Goal: Task Accomplishment & Management: Manage account settings

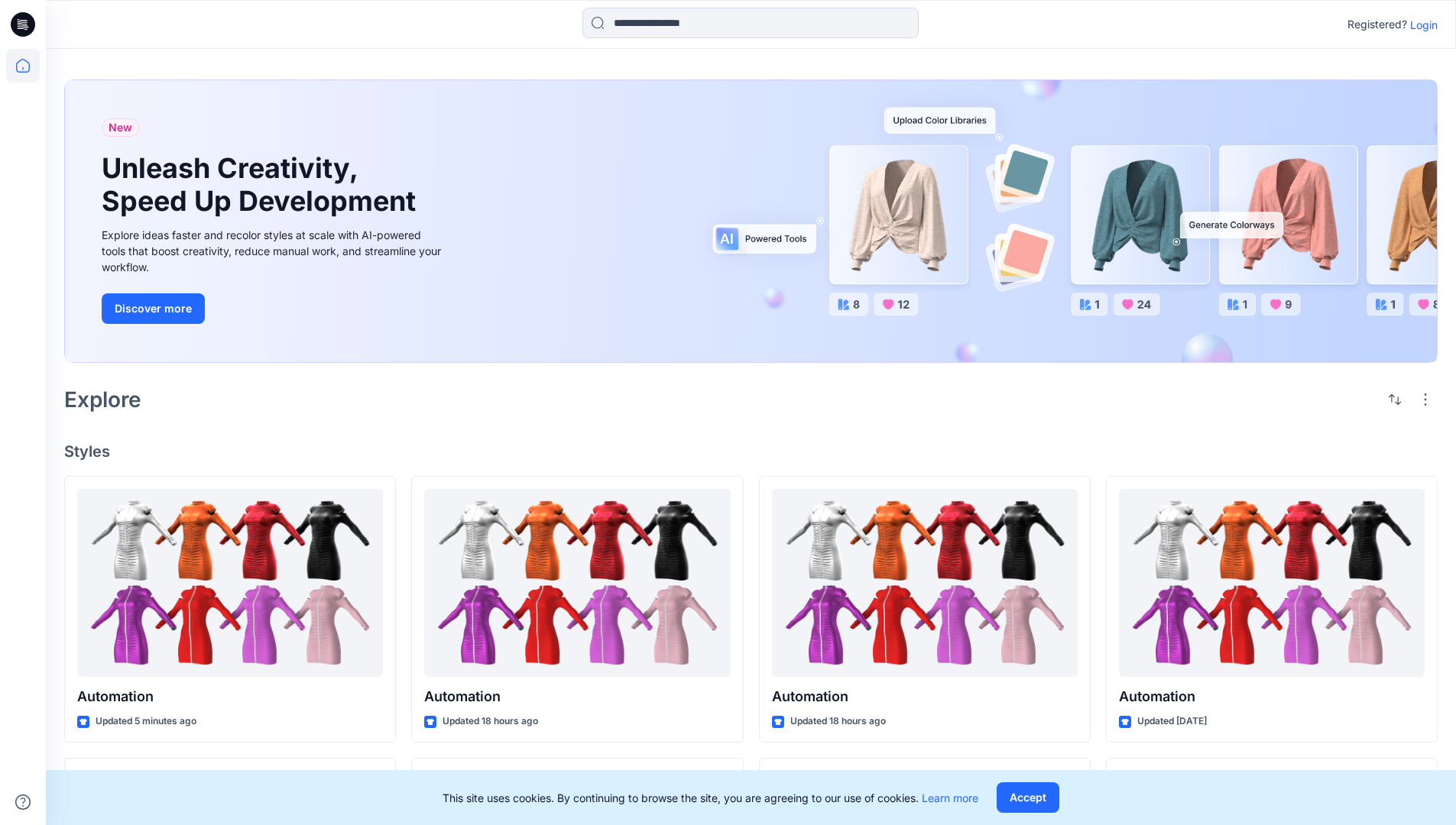
click at [1420, 25] on p "Login" at bounding box center [1423, 25] width 27 height 16
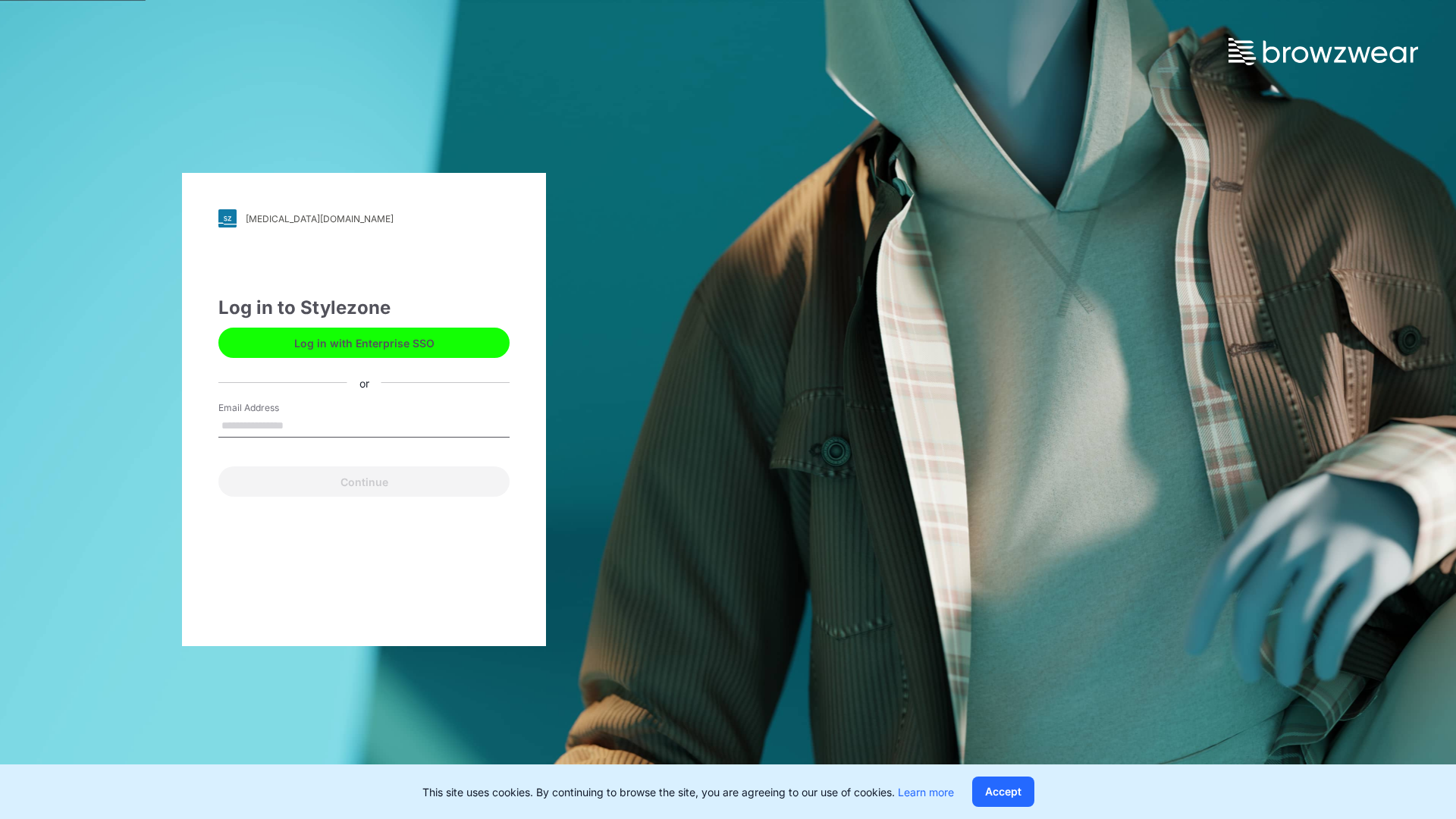
click at [299, 425] on input "Email Address" at bounding box center [364, 426] width 291 height 23
type input "**********"
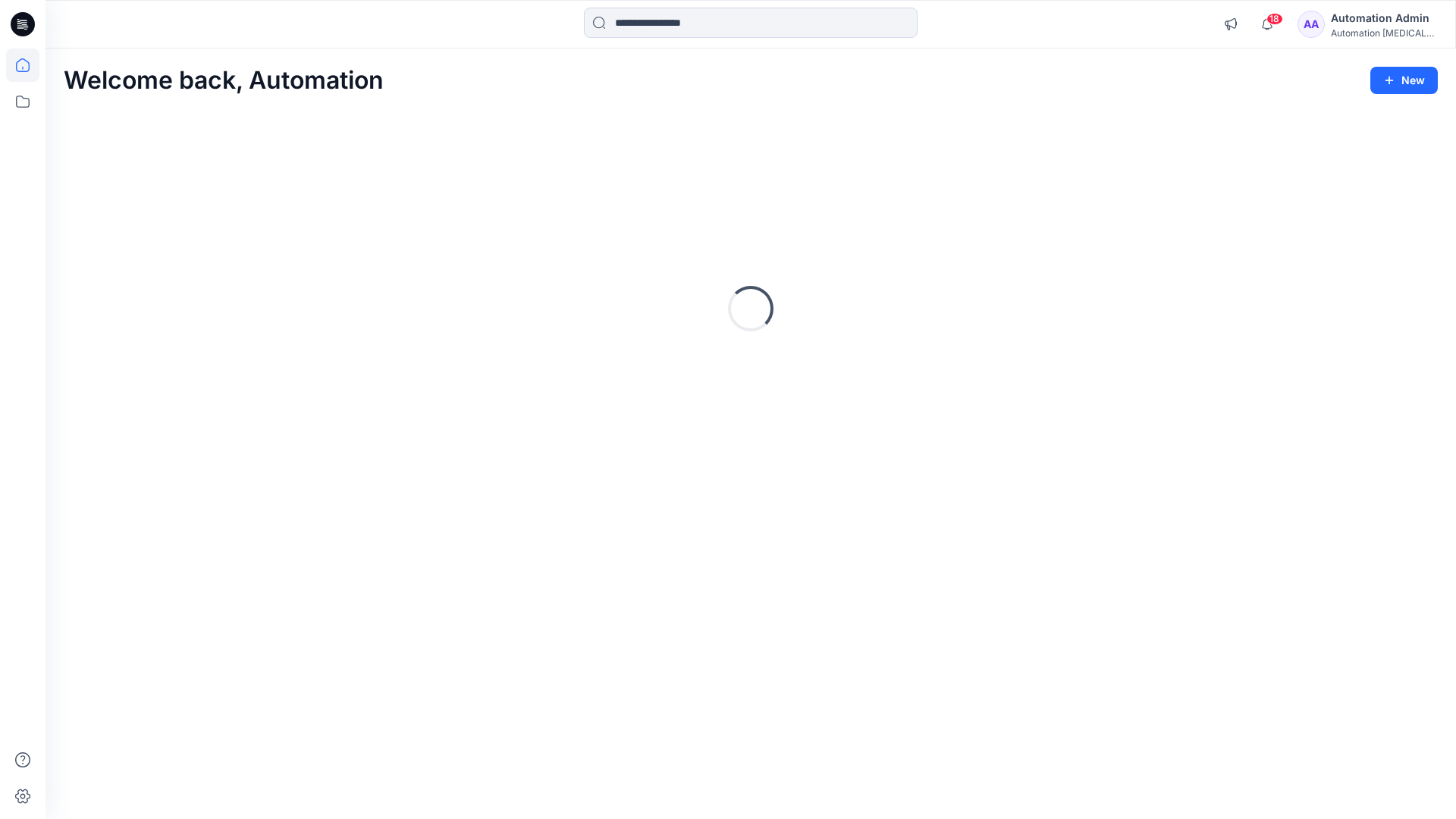
click at [28, 65] on icon at bounding box center [23, 65] width 14 height 14
click at [26, 100] on icon at bounding box center [22, 101] width 33 height 33
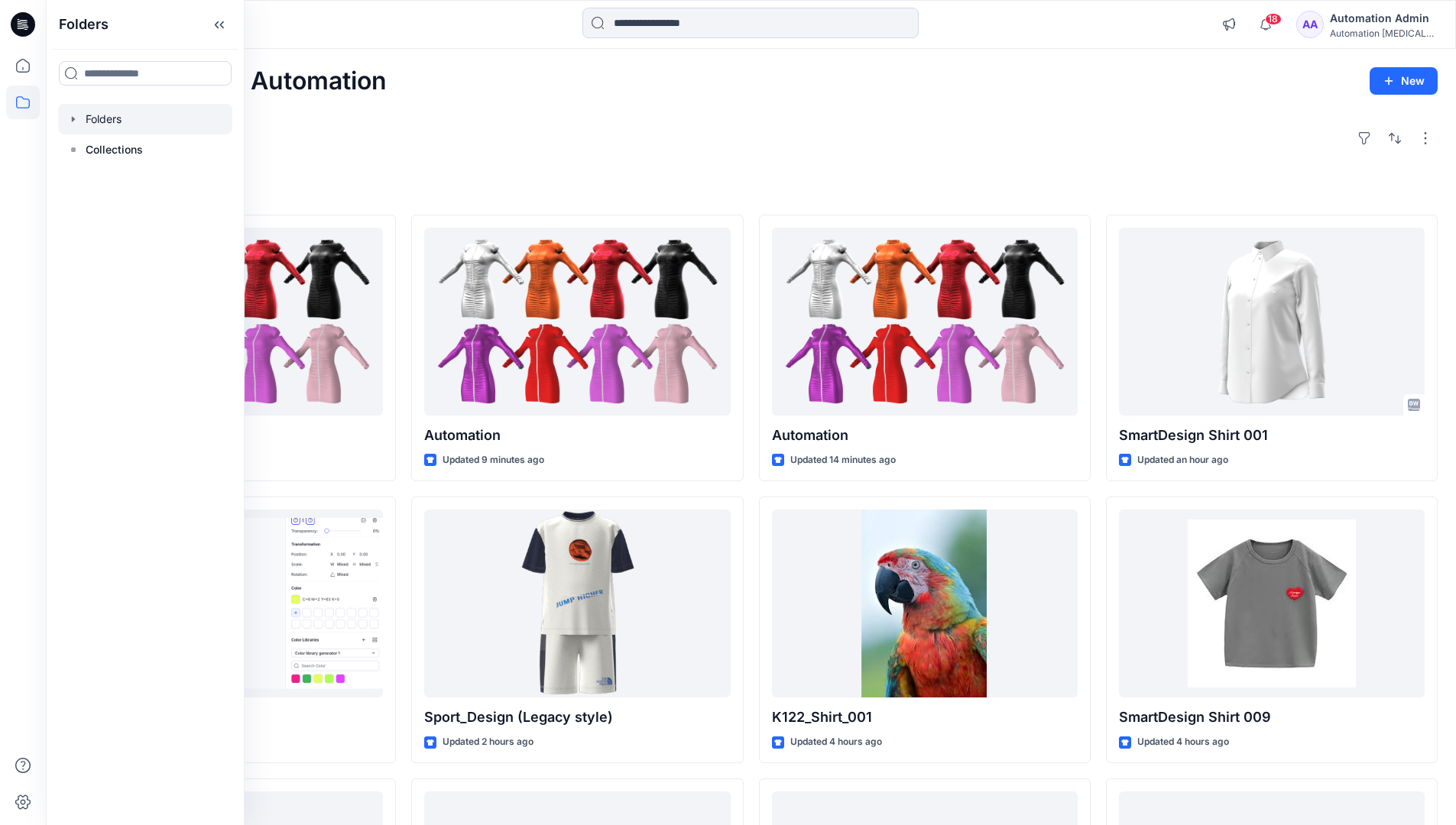
click at [115, 123] on div at bounding box center [145, 119] width 175 height 30
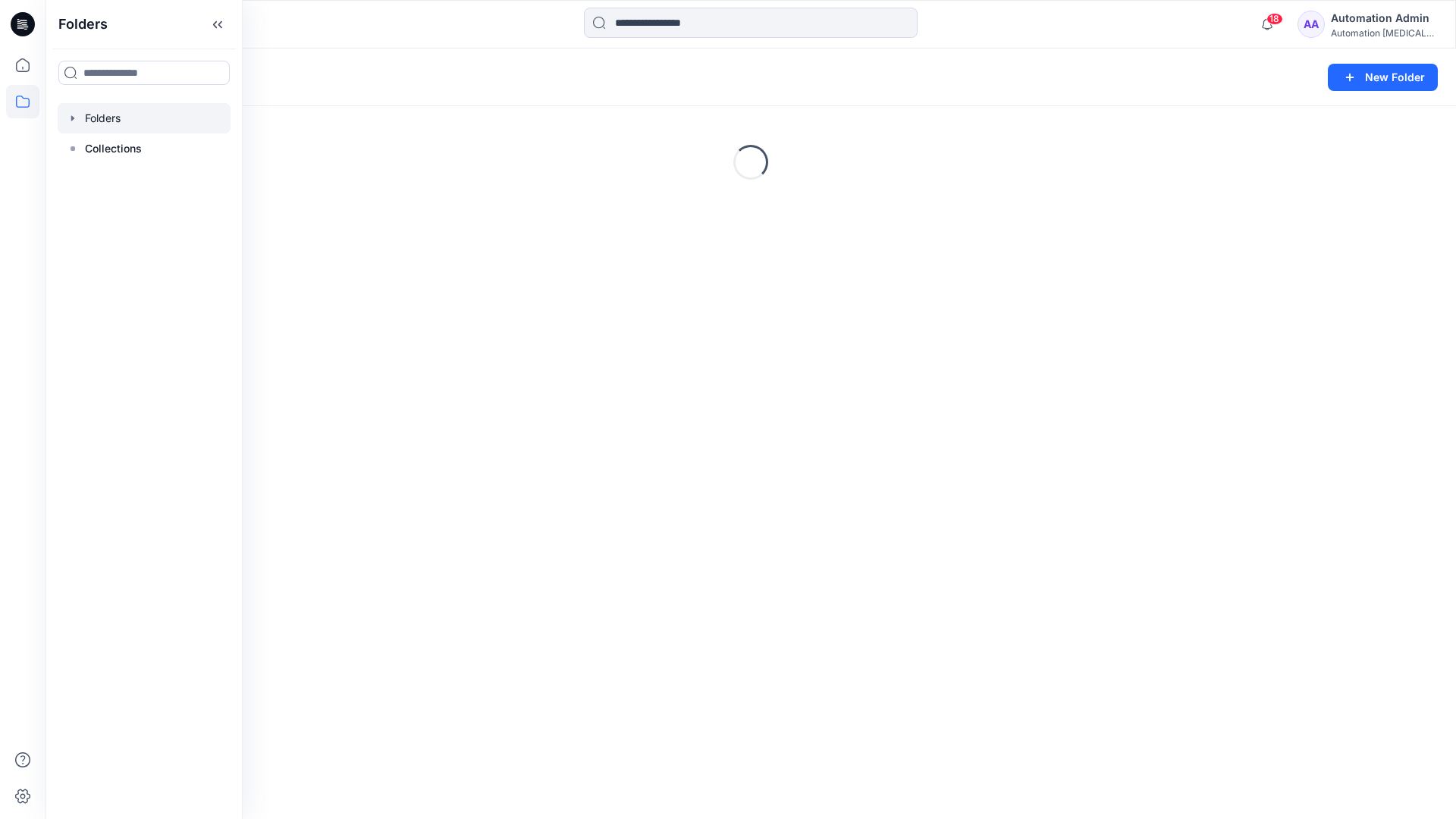
click at [542, 592] on div "Folders New Folder Loading..." at bounding box center [750, 433] width 1411 height 771
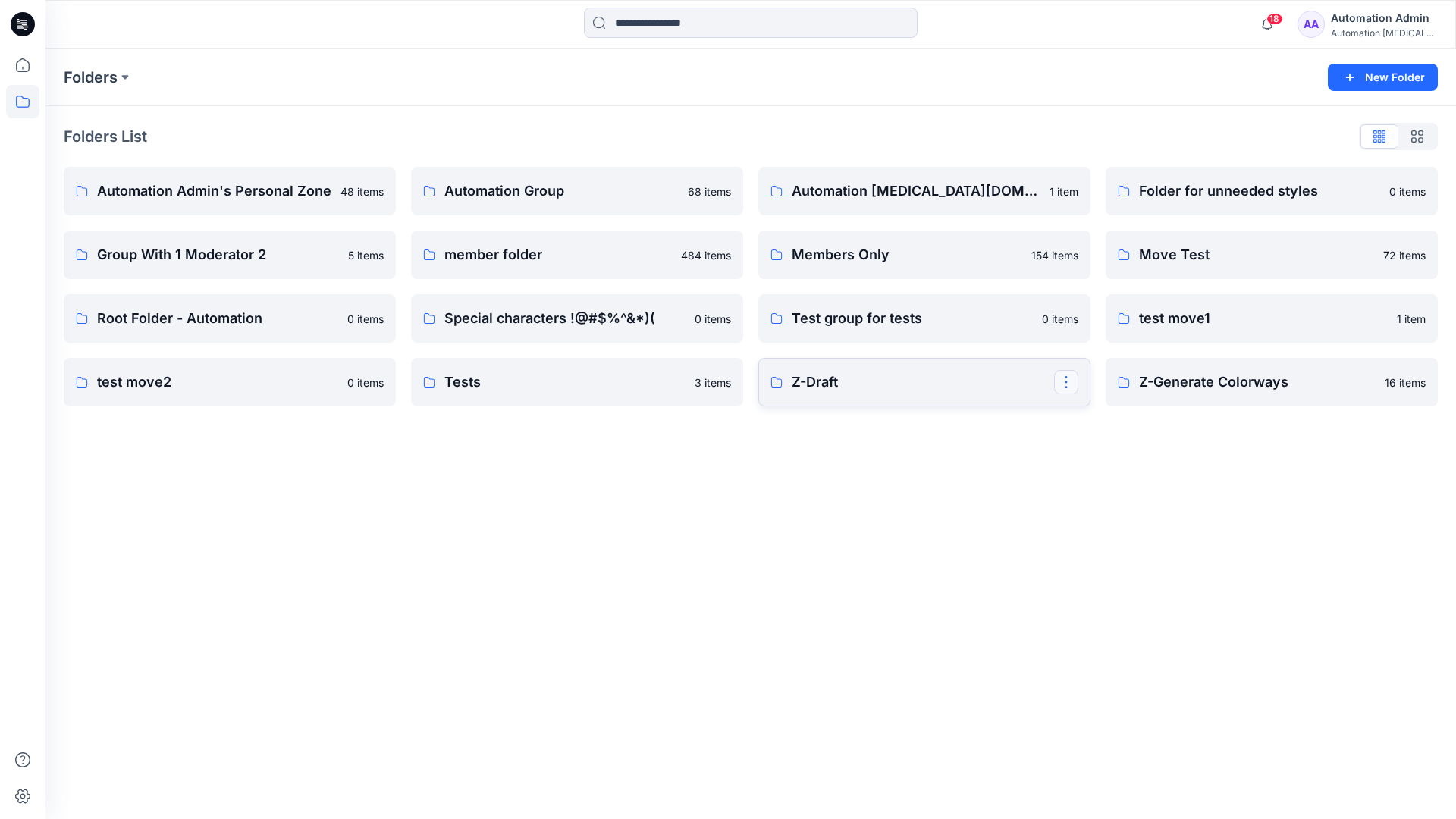
click at [1064, 385] on button "button" at bounding box center [1067, 383] width 25 height 25
click at [1100, 420] on p "Edit" at bounding box center [1094, 417] width 19 height 16
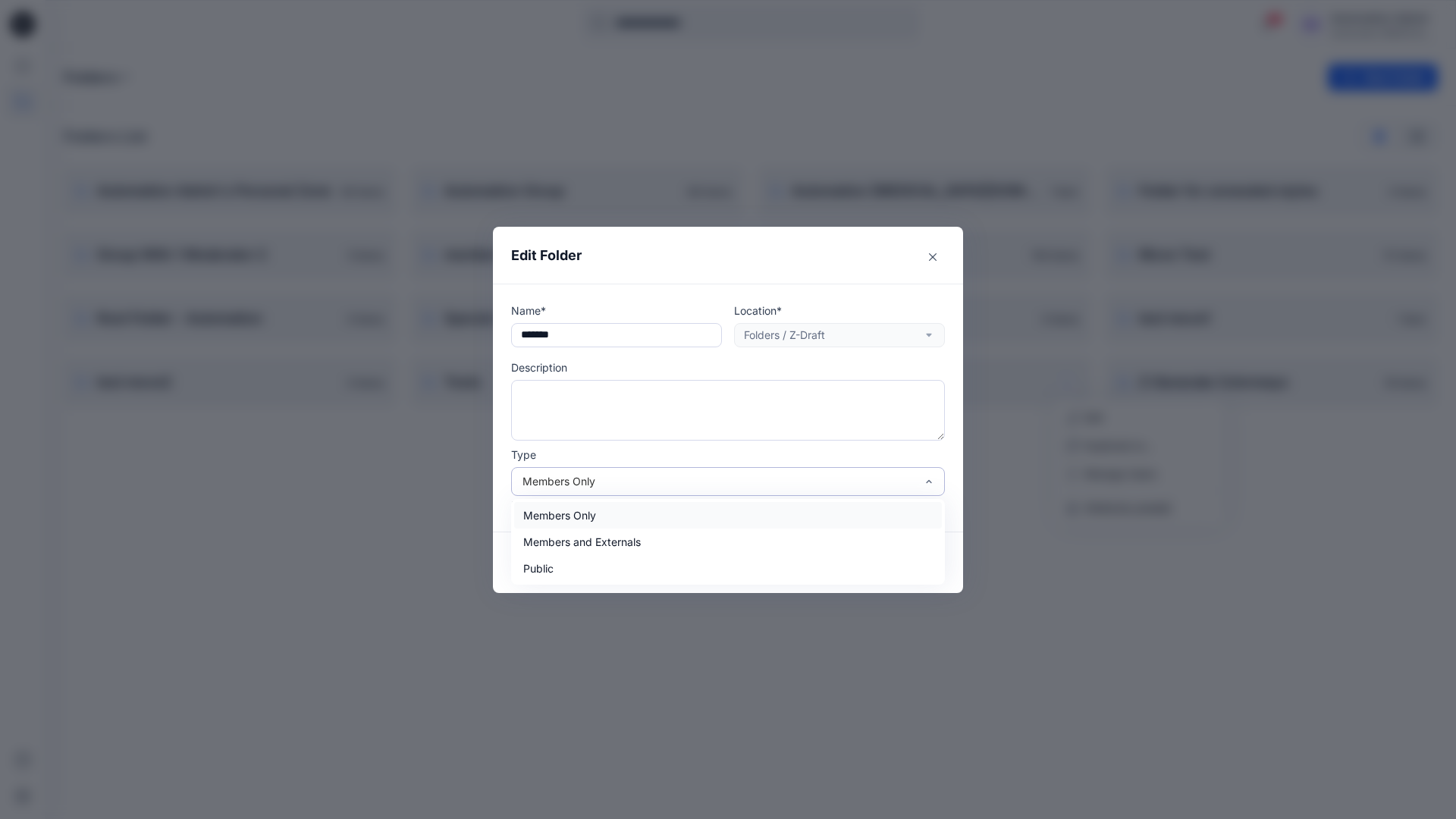
click at [758, 484] on div "Members Only" at bounding box center [719, 481] width 392 height 16
click at [670, 576] on div "Public" at bounding box center [728, 568] width 428 height 26
click at [893, 566] on button "Save" at bounding box center [909, 563] width 72 height 25
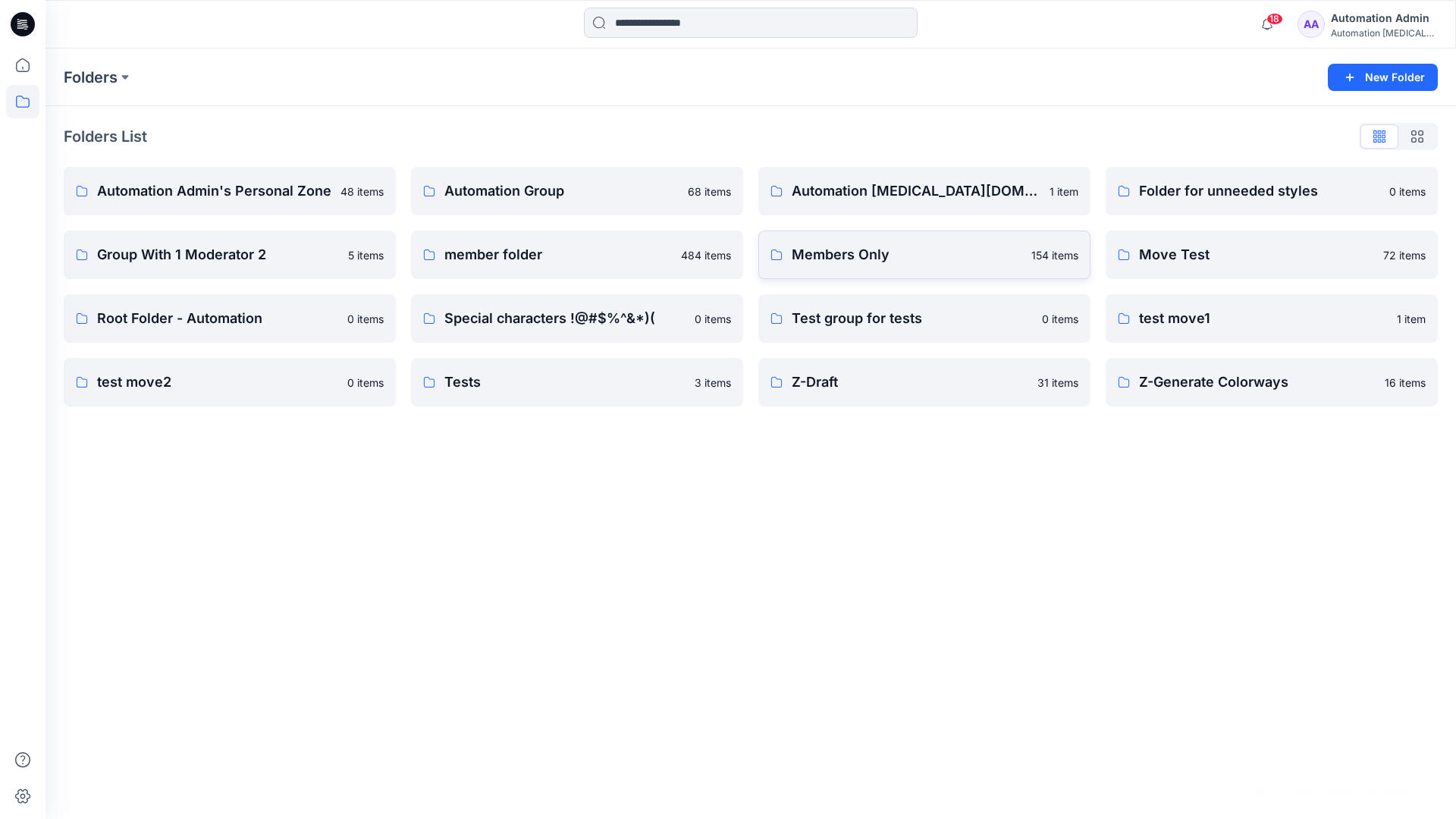
click at [997, 264] on p "Members Only" at bounding box center [907, 255] width 231 height 22
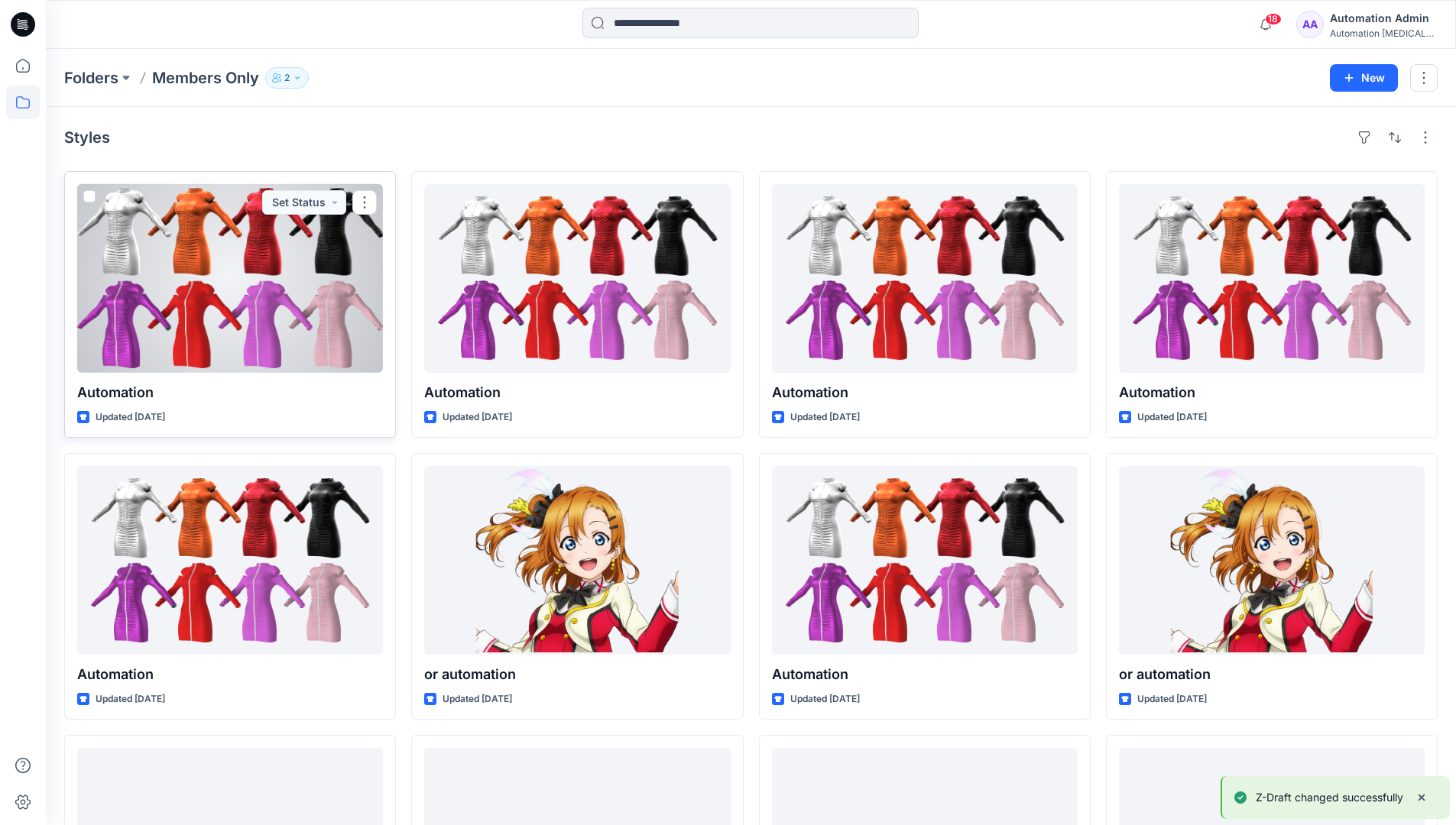
click at [88, 197] on span at bounding box center [89, 196] width 12 height 12
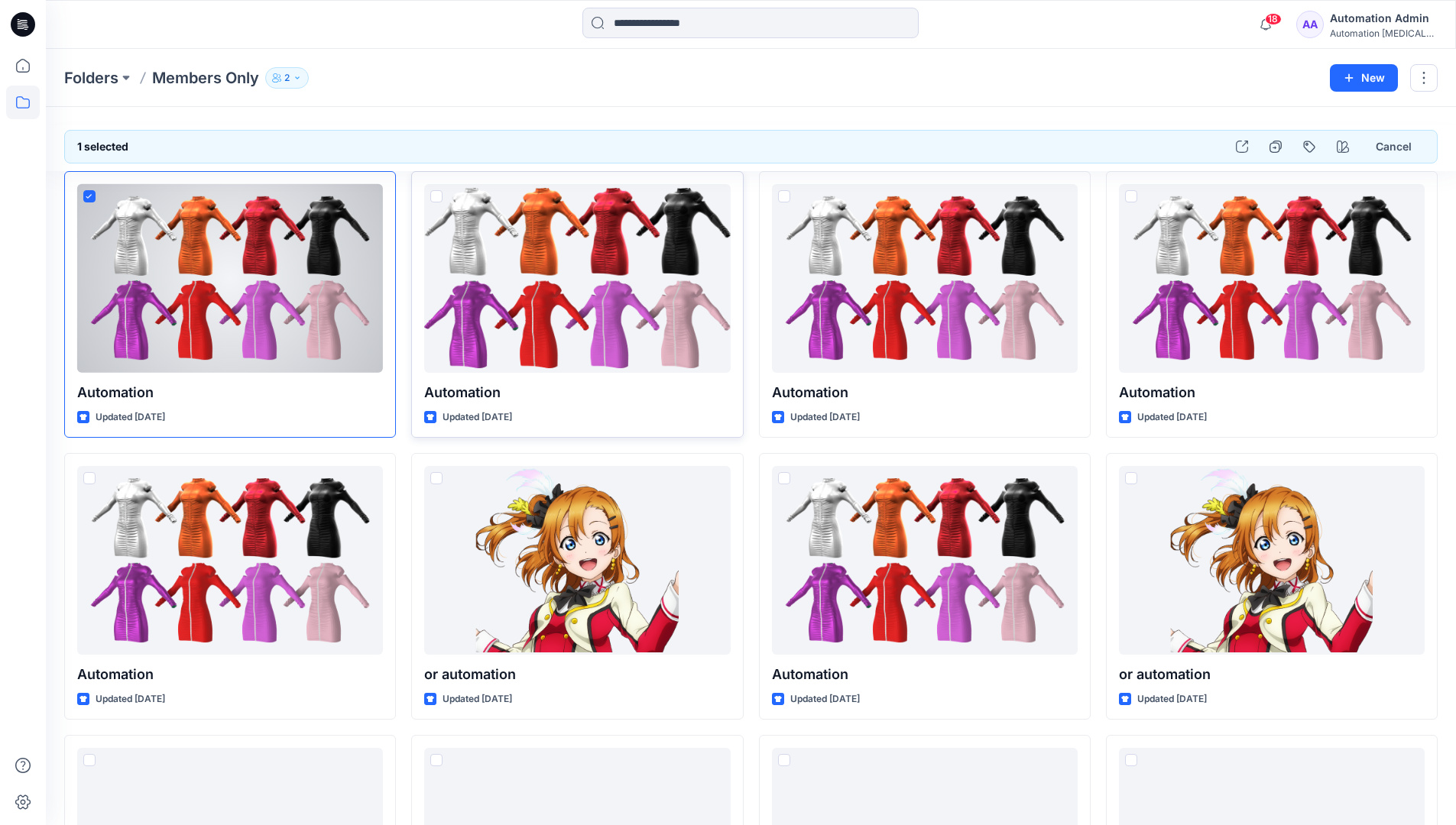
click at [434, 197] on span at bounding box center [437, 196] width 12 height 12
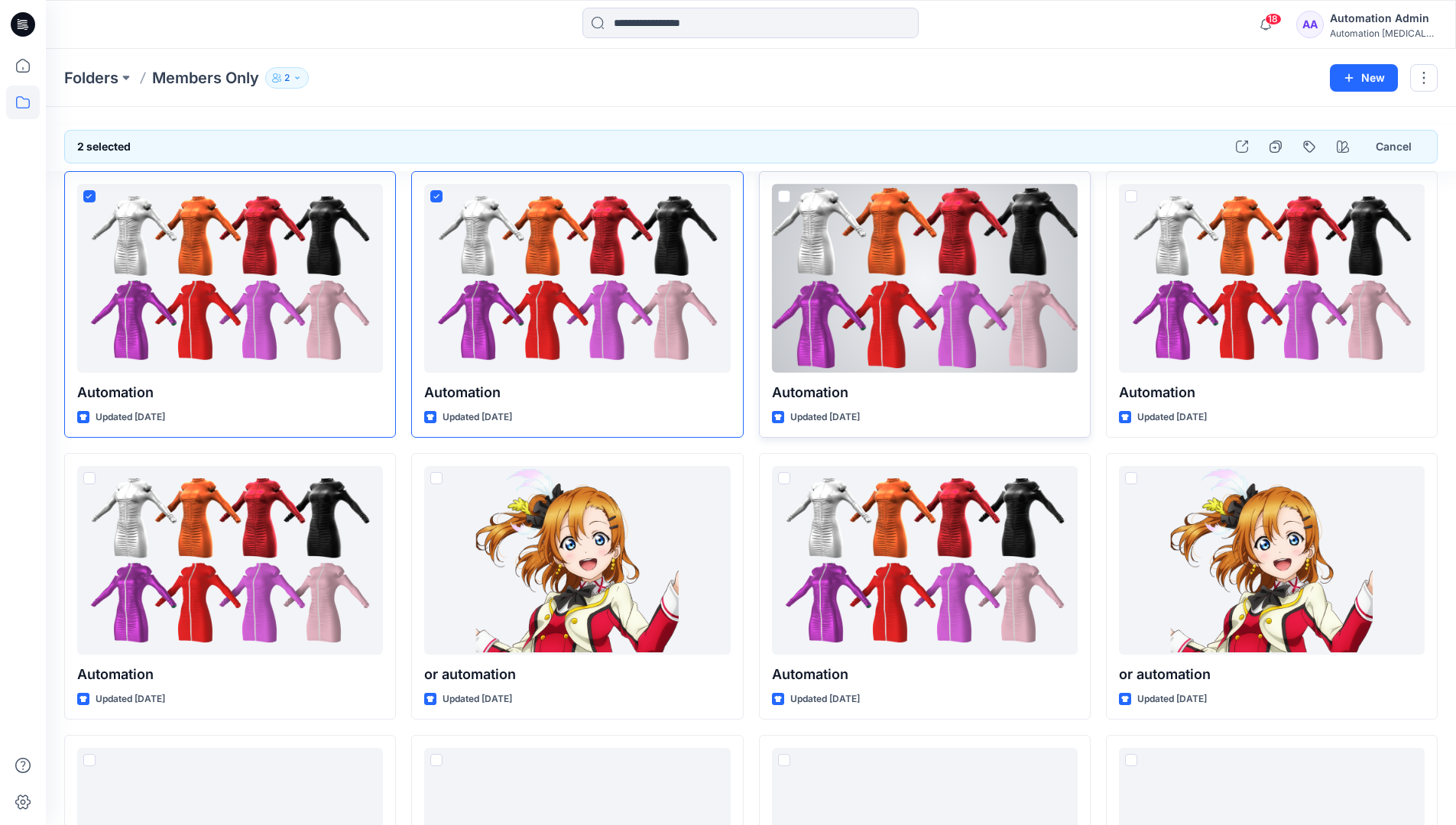
click at [782, 196] on span at bounding box center [784, 196] width 12 height 12
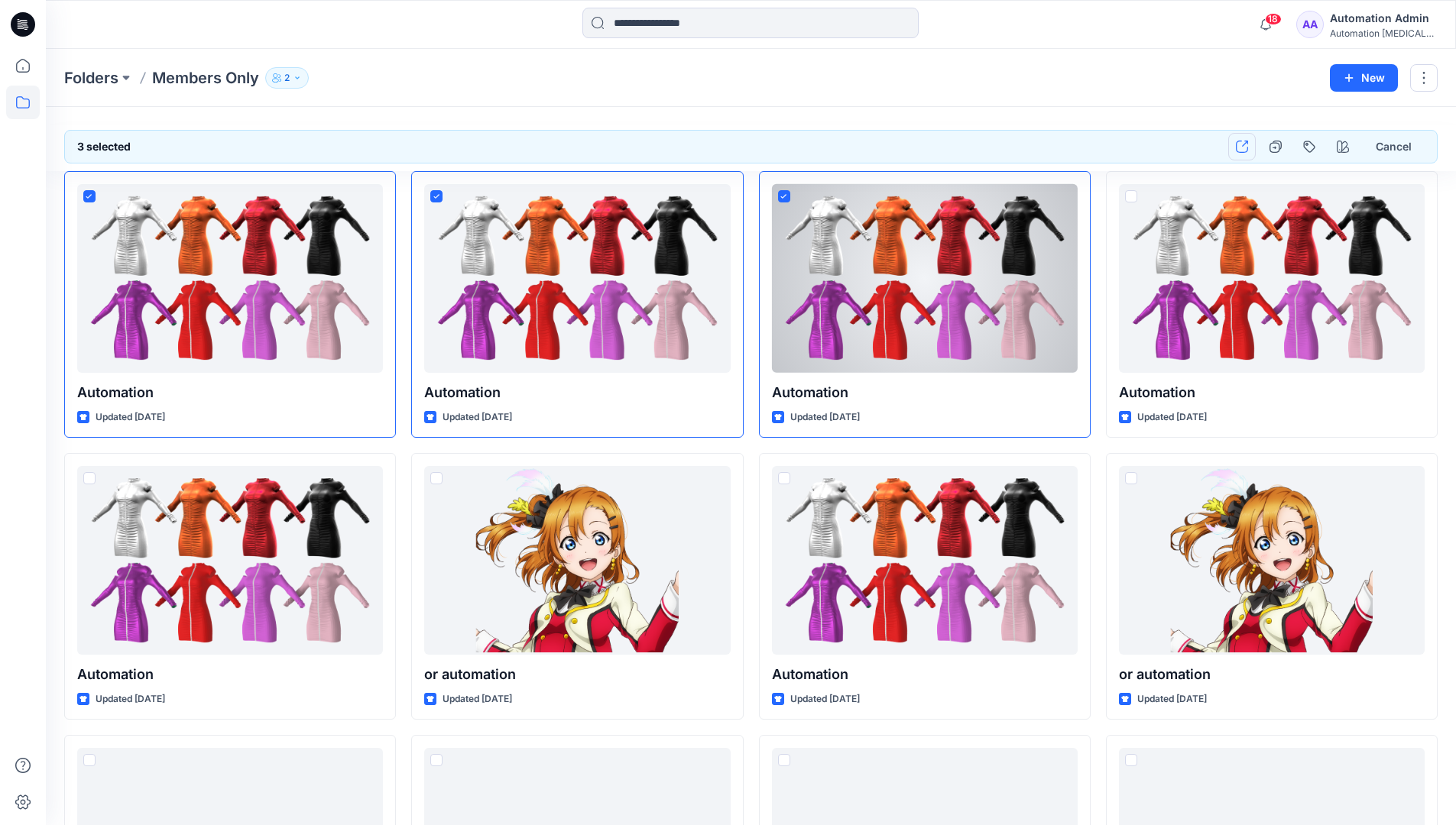
click at [1246, 151] on icon "button" at bounding box center [1242, 147] width 12 height 12
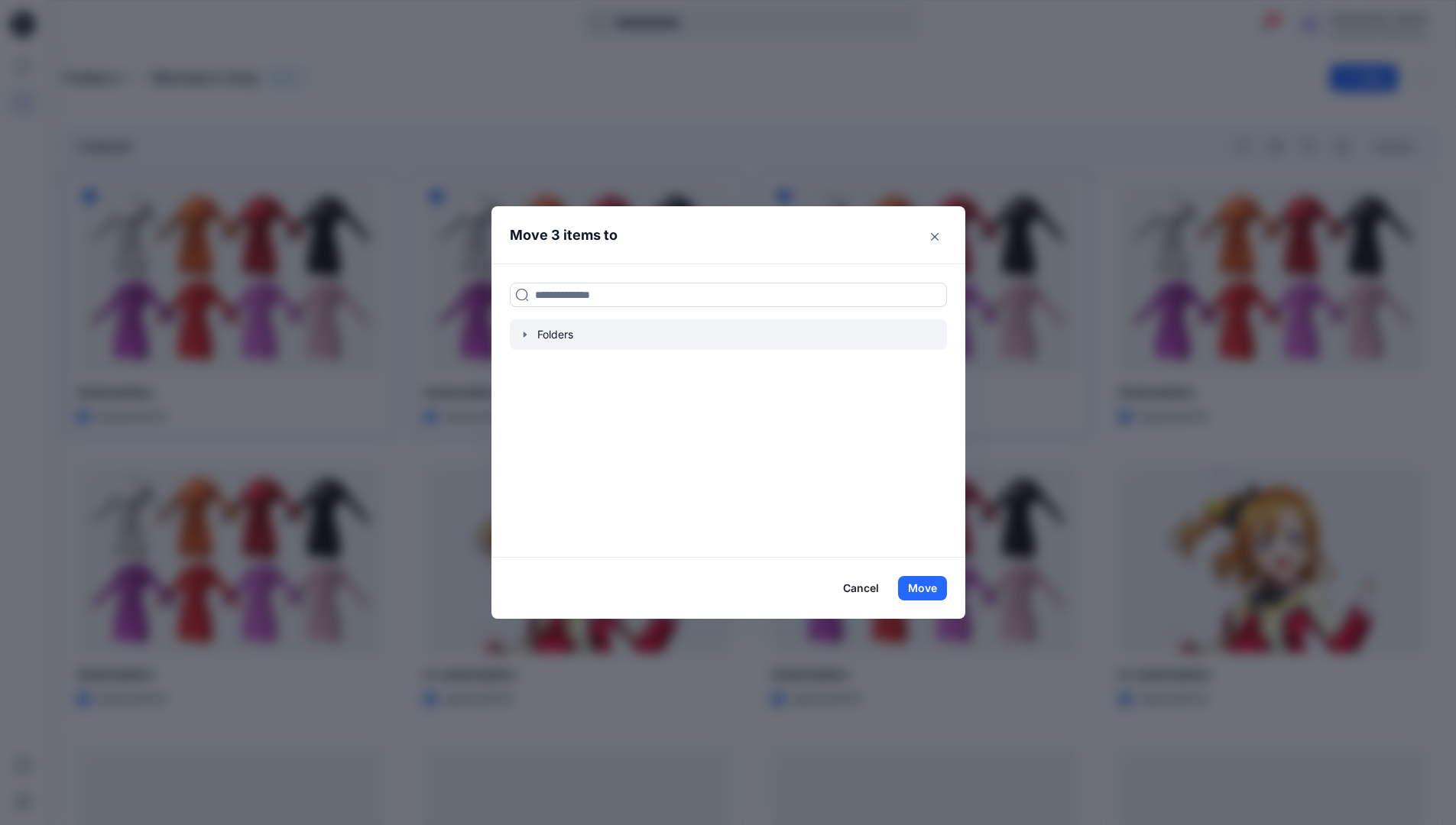
click at [526, 334] on icon "button" at bounding box center [524, 334] width 3 height 5
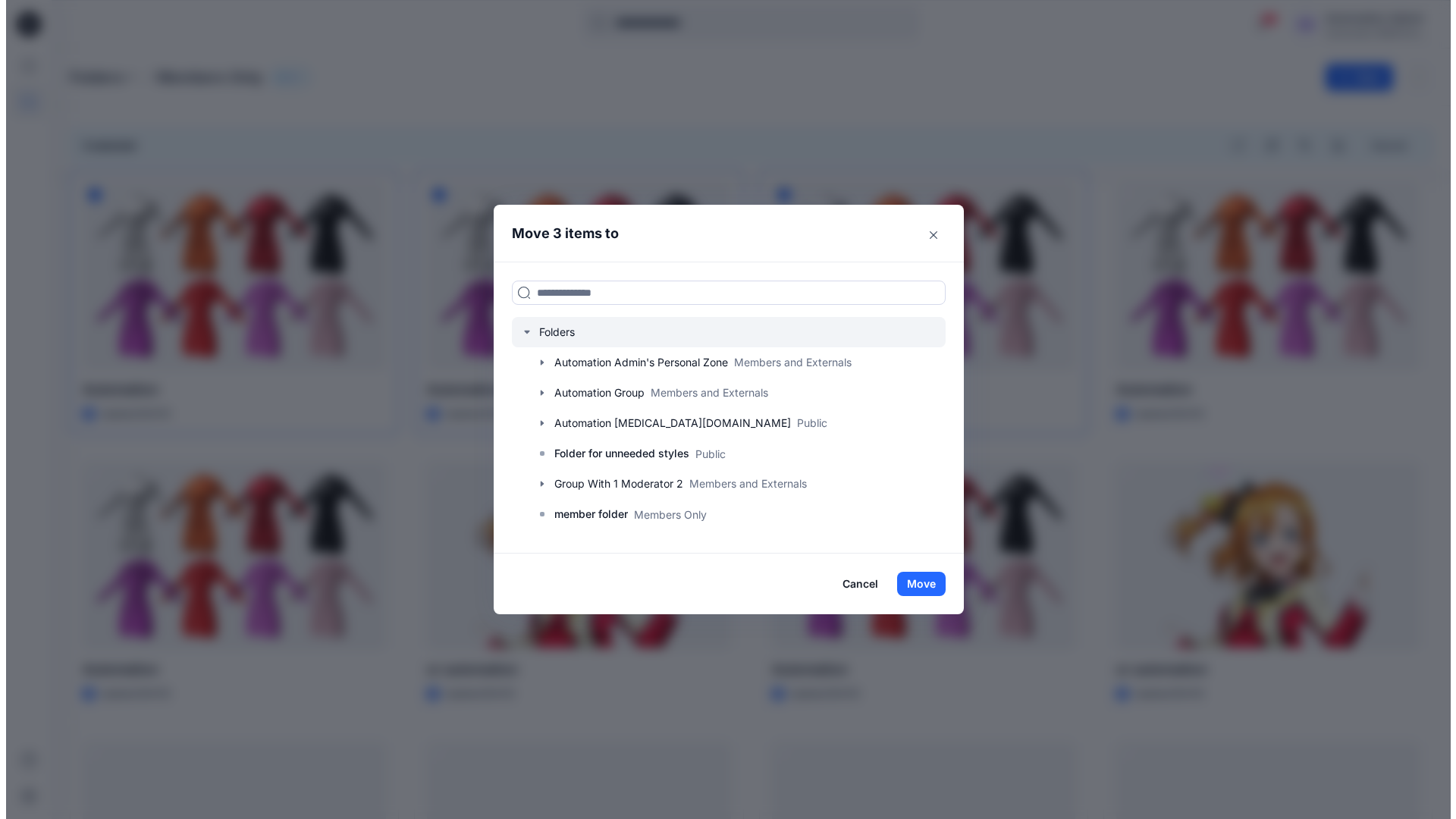
scroll to position [298, 0]
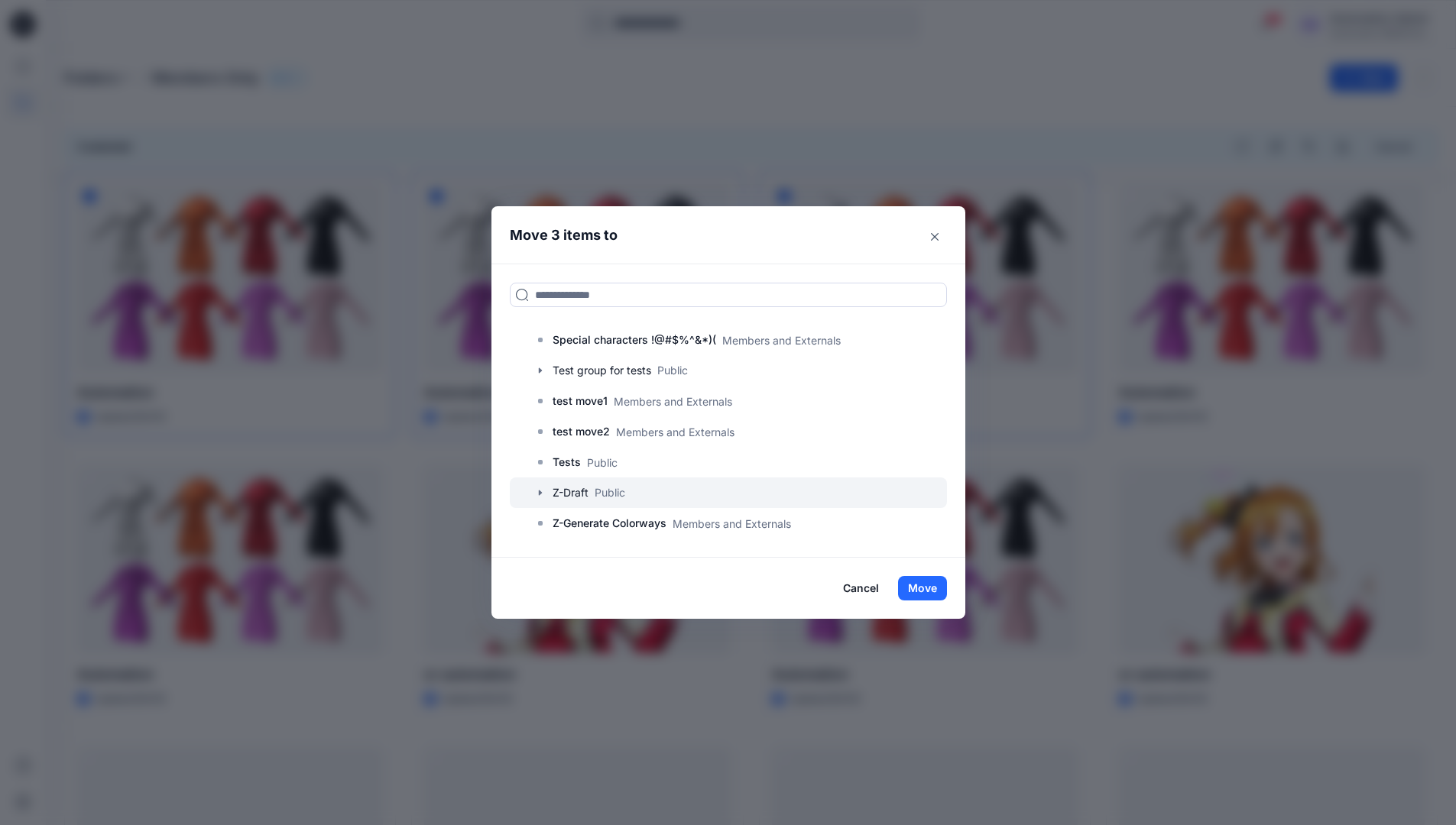
click at [610, 495] on div at bounding box center [728, 492] width 437 height 30
click at [929, 592] on button "Move" at bounding box center [922, 589] width 49 height 25
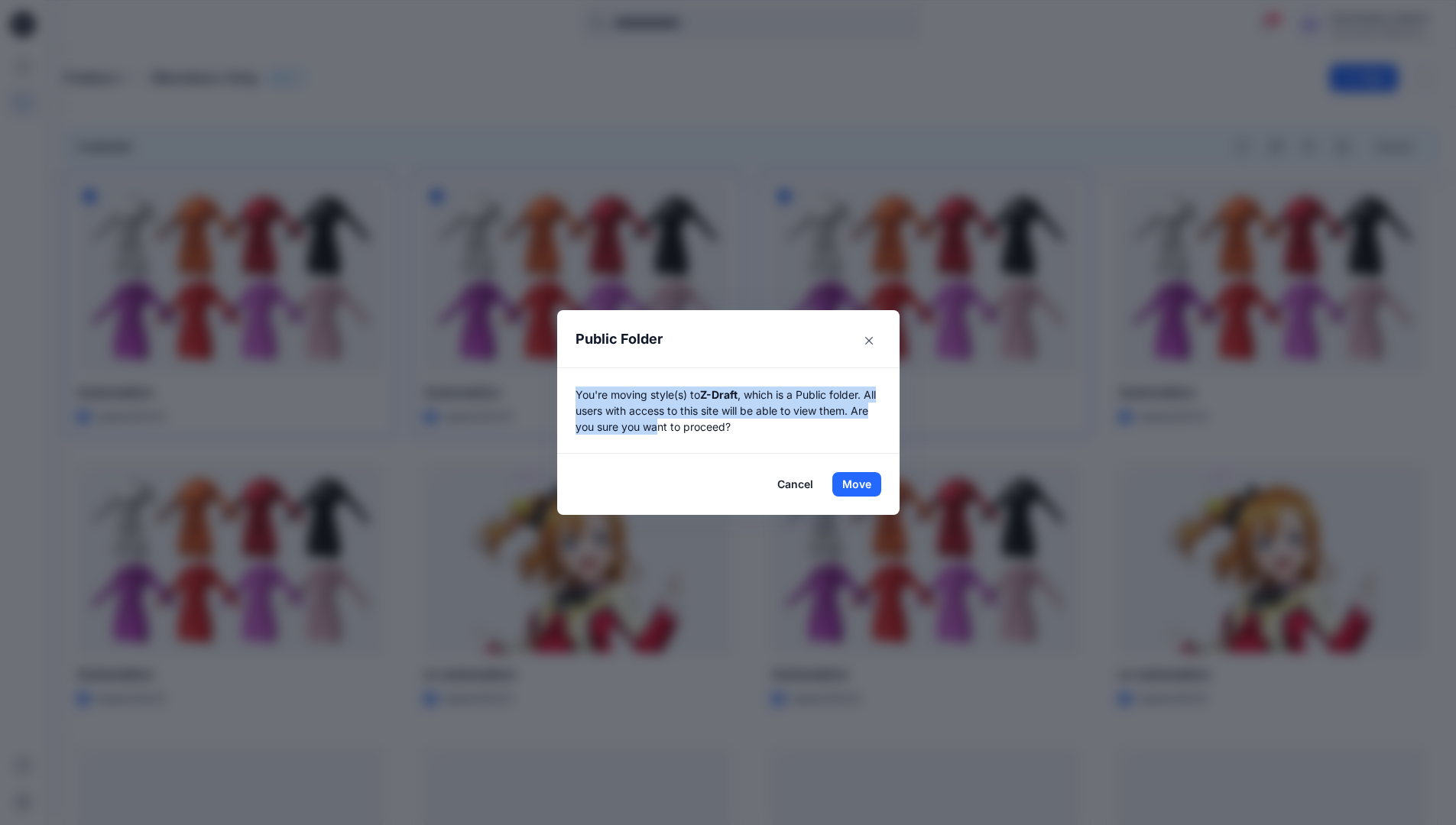
drag, startPoint x: 929, startPoint y: 592, endPoint x: 683, endPoint y: 431, distance: 294.0
click at [683, 431] on p "You're moving style(s) to Z-Draft , which is a Public folder. All users with ac…" at bounding box center [728, 411] width 306 height 48
click at [863, 485] on button "Move" at bounding box center [856, 485] width 49 height 25
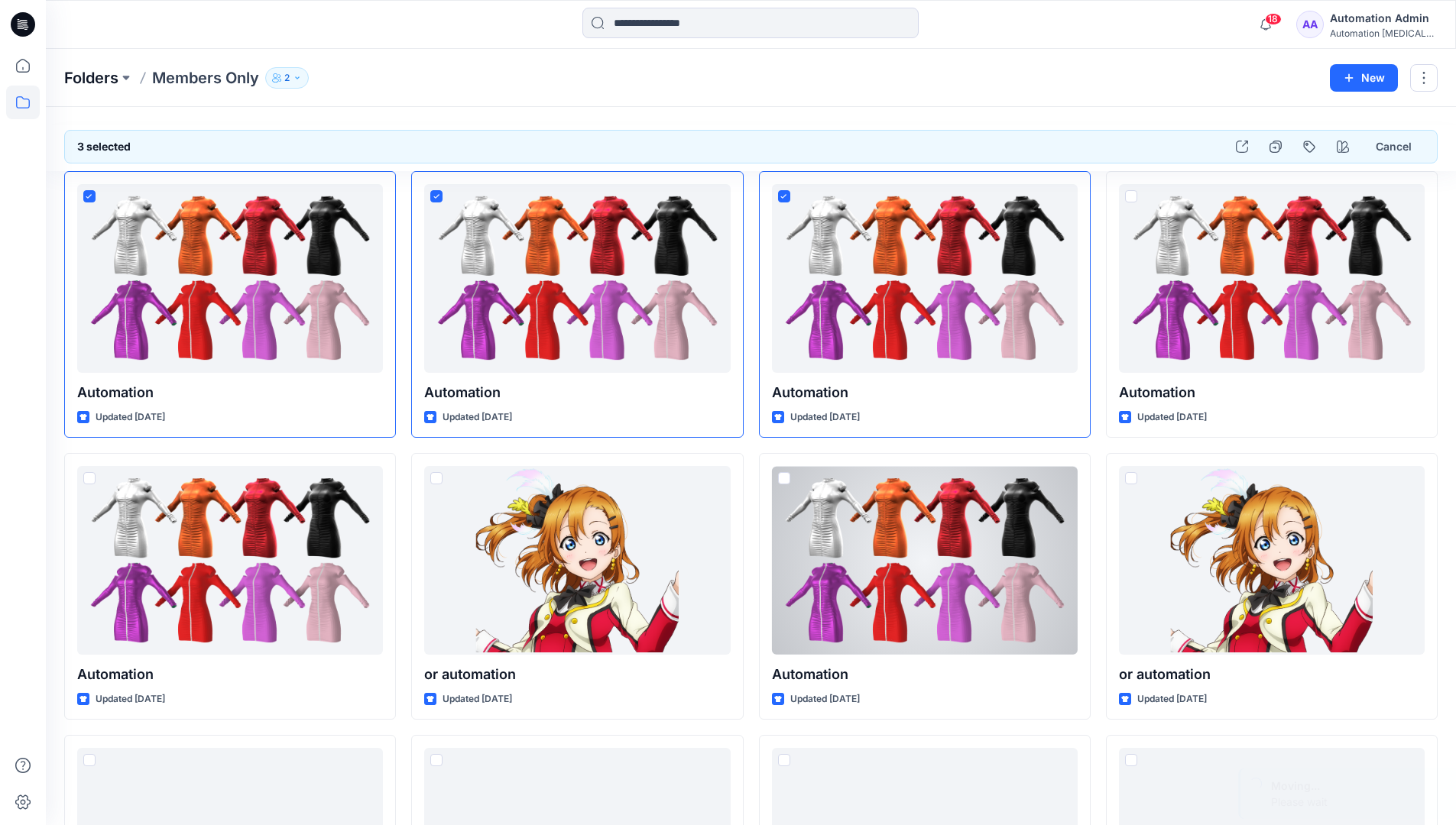
click at [92, 79] on p "Folders" at bounding box center [92, 78] width 54 height 22
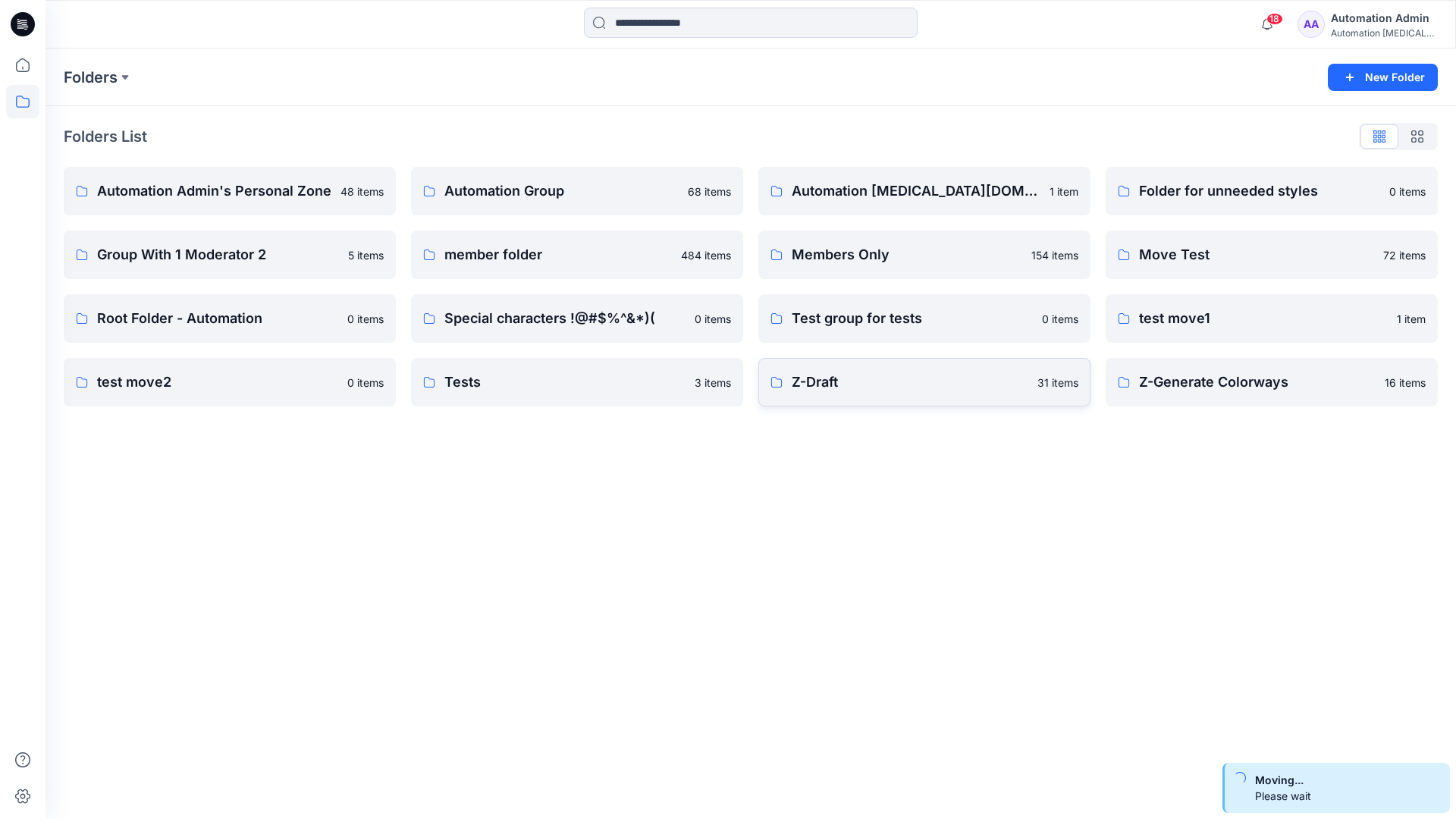
click at [835, 376] on p "Z-Draft" at bounding box center [910, 383] width 236 height 22
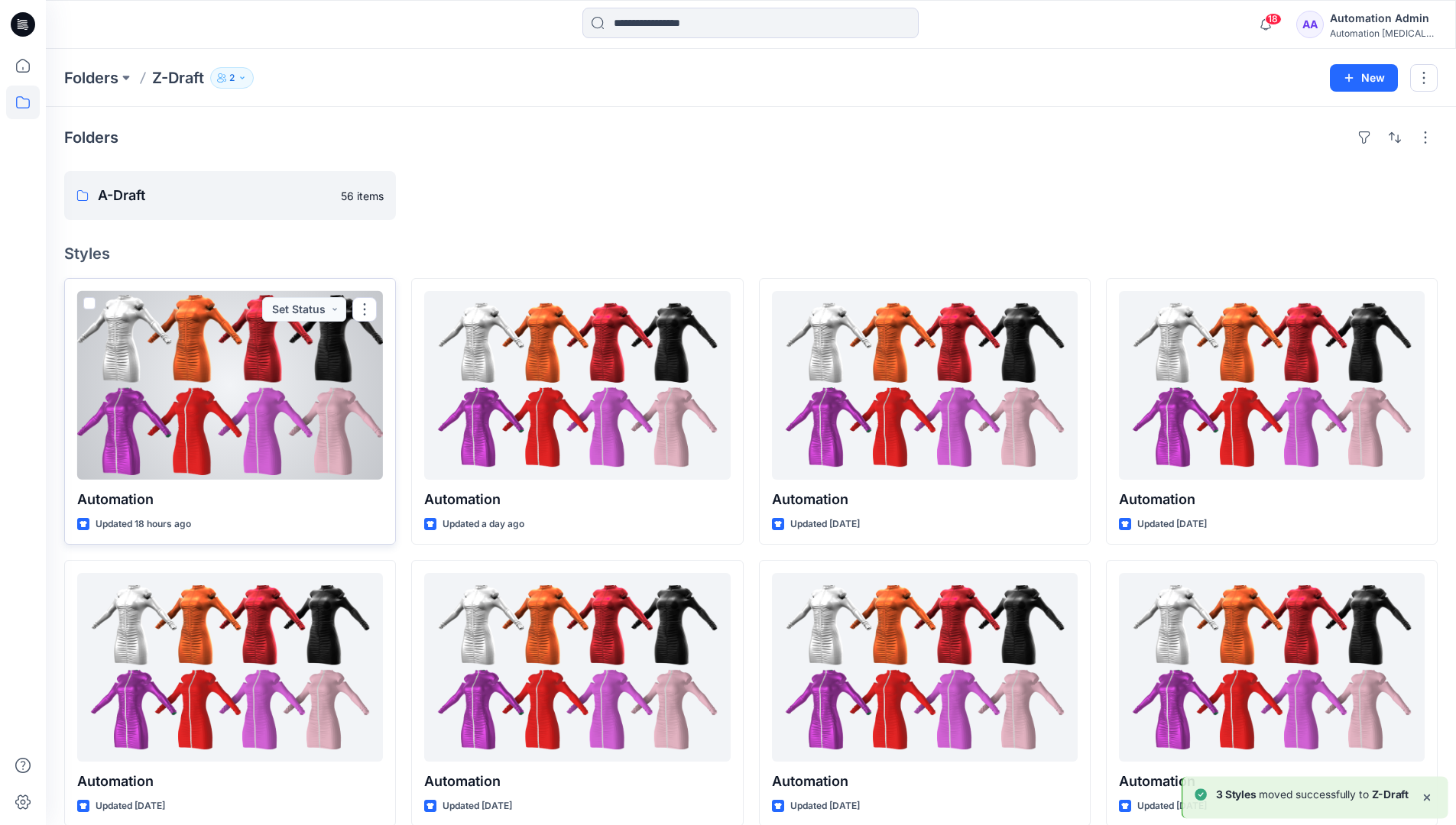
click at [88, 305] on span at bounding box center [89, 303] width 12 height 12
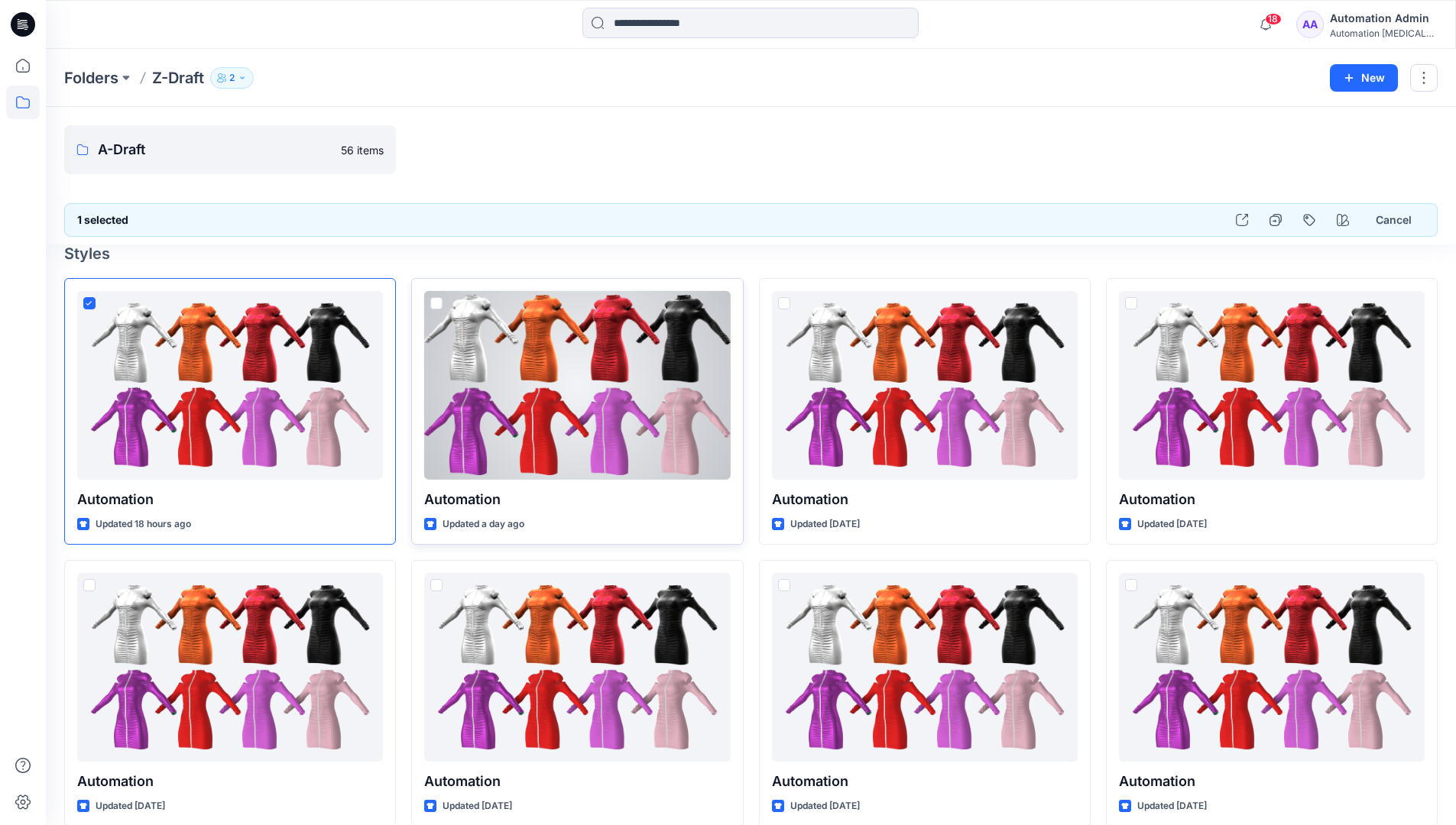
click at [438, 304] on span at bounding box center [437, 303] width 12 height 12
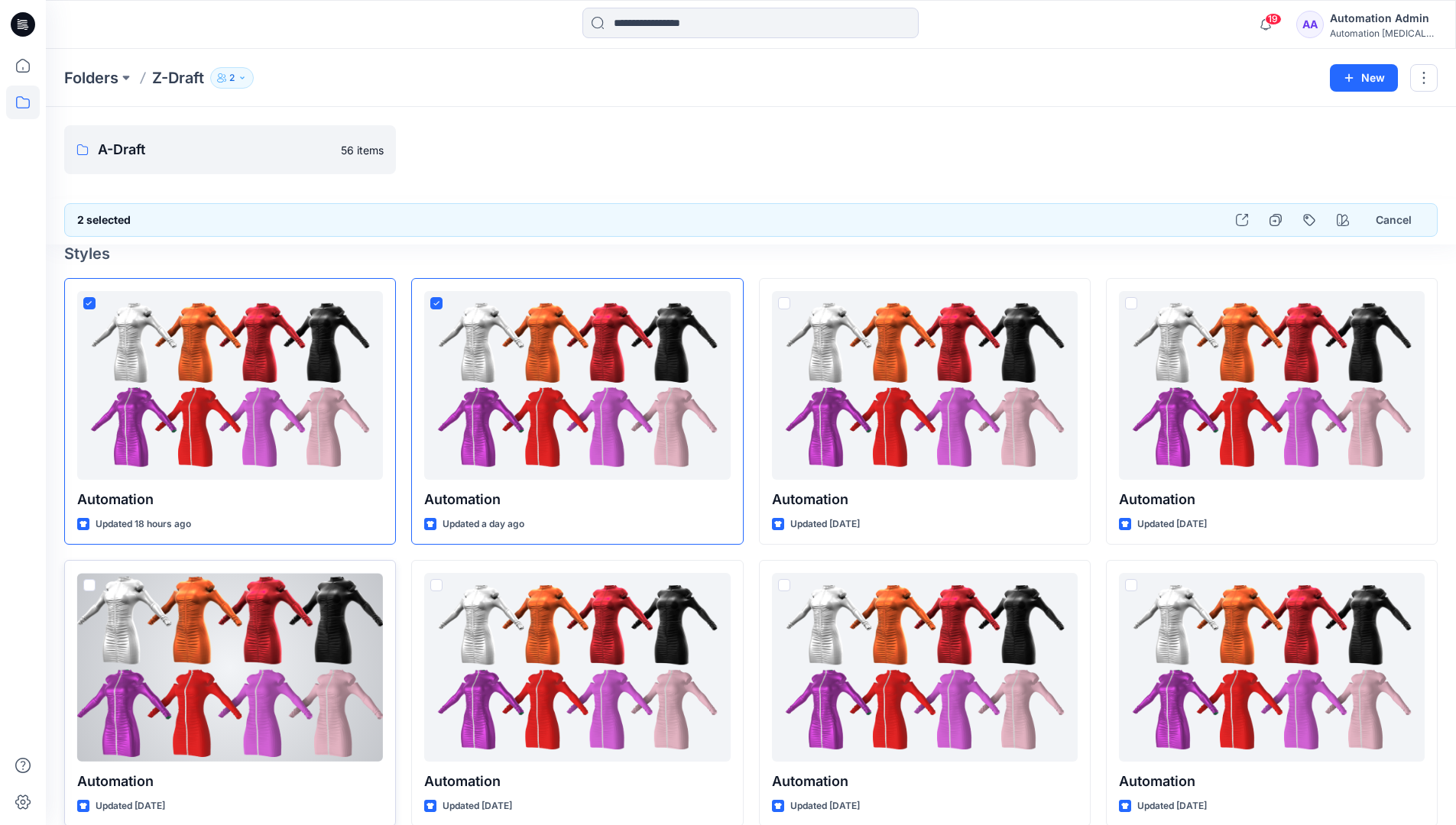
click at [91, 586] on span at bounding box center [89, 585] width 12 height 12
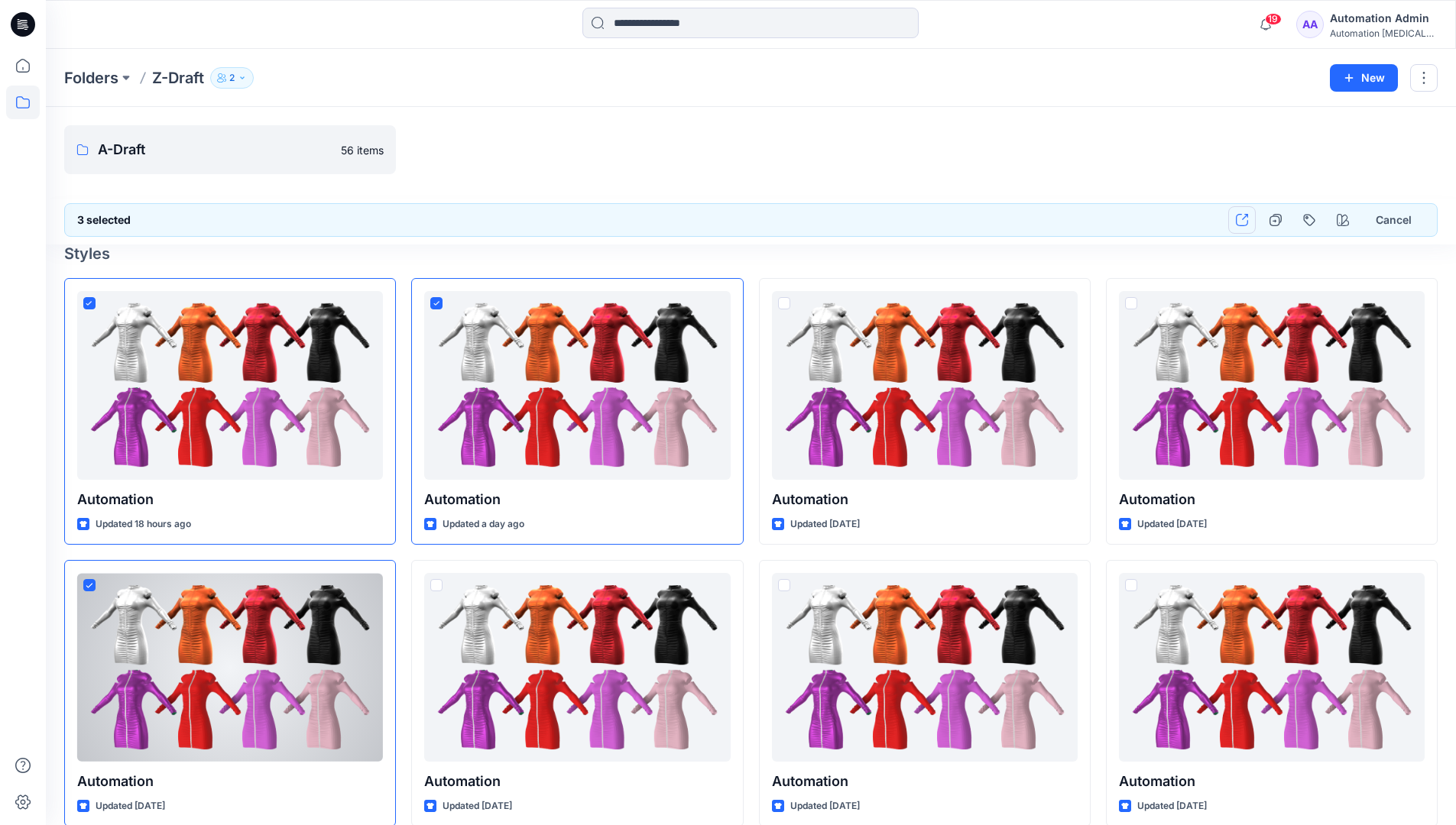
click at [1240, 220] on icon "button" at bounding box center [1242, 220] width 12 height 12
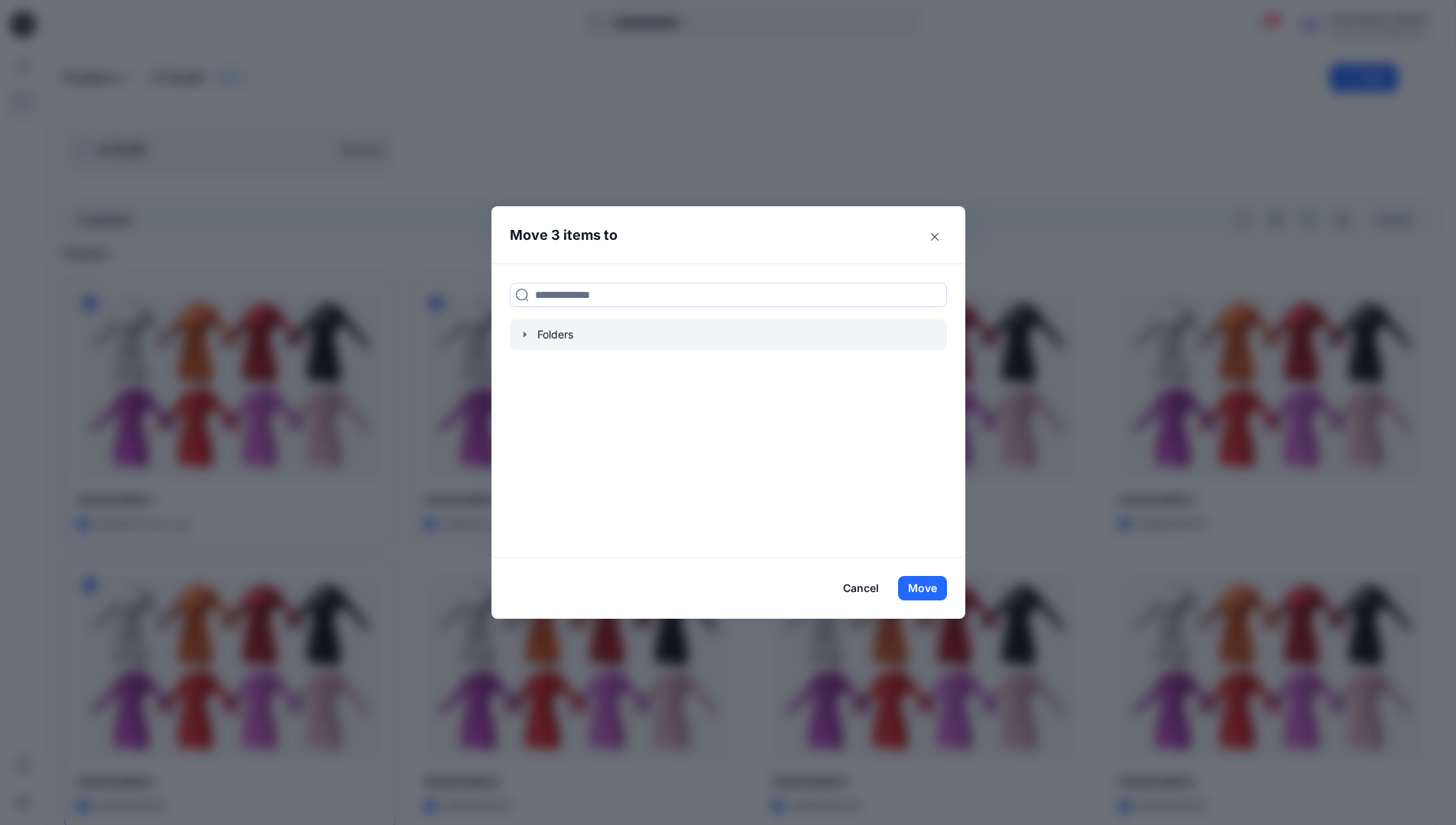
click at [526, 333] on icon "button" at bounding box center [524, 334] width 3 height 5
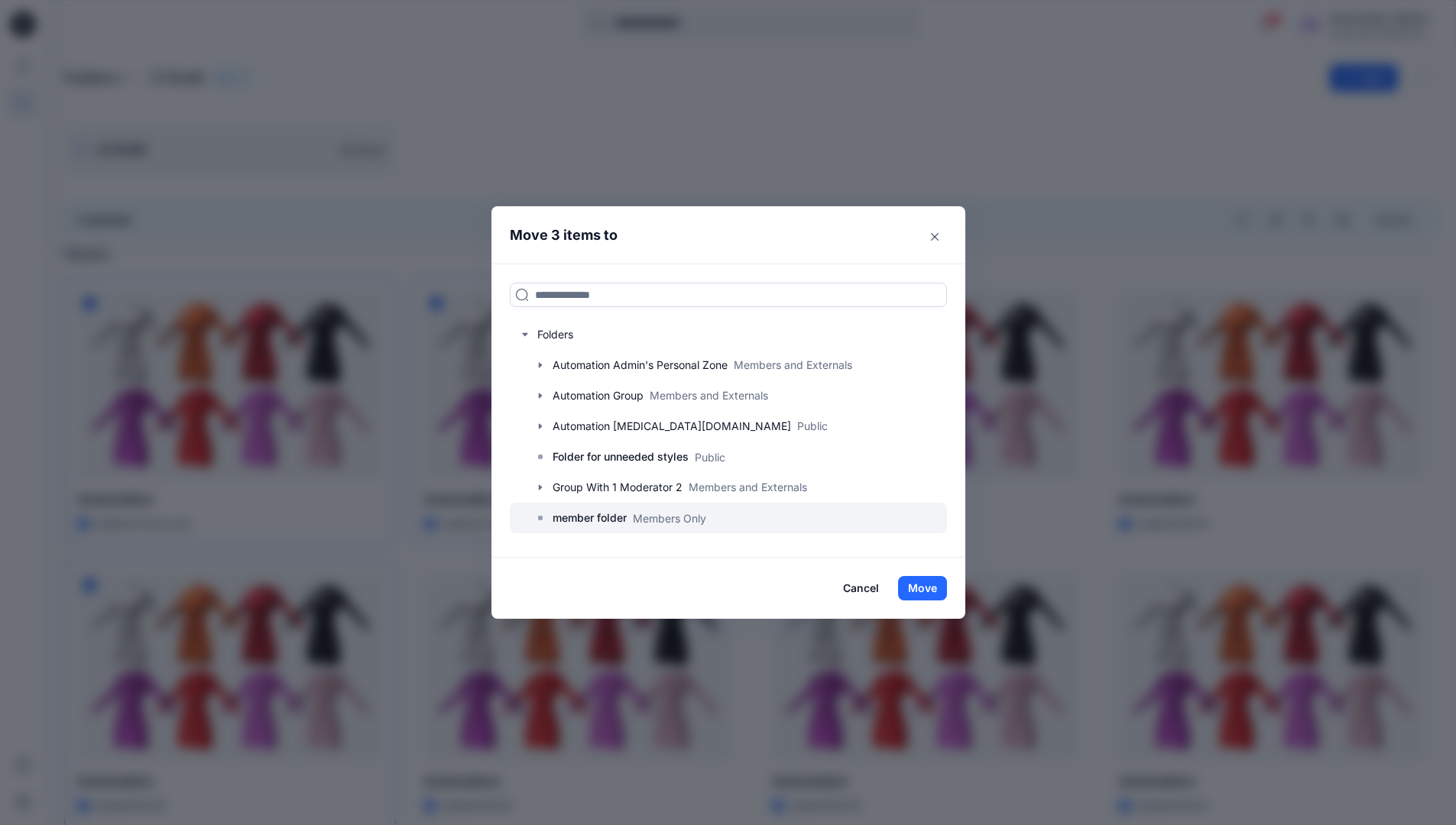
click at [603, 519] on p "member folder" at bounding box center [590, 518] width 74 height 19
click at [918, 585] on button "Move" at bounding box center [922, 589] width 49 height 25
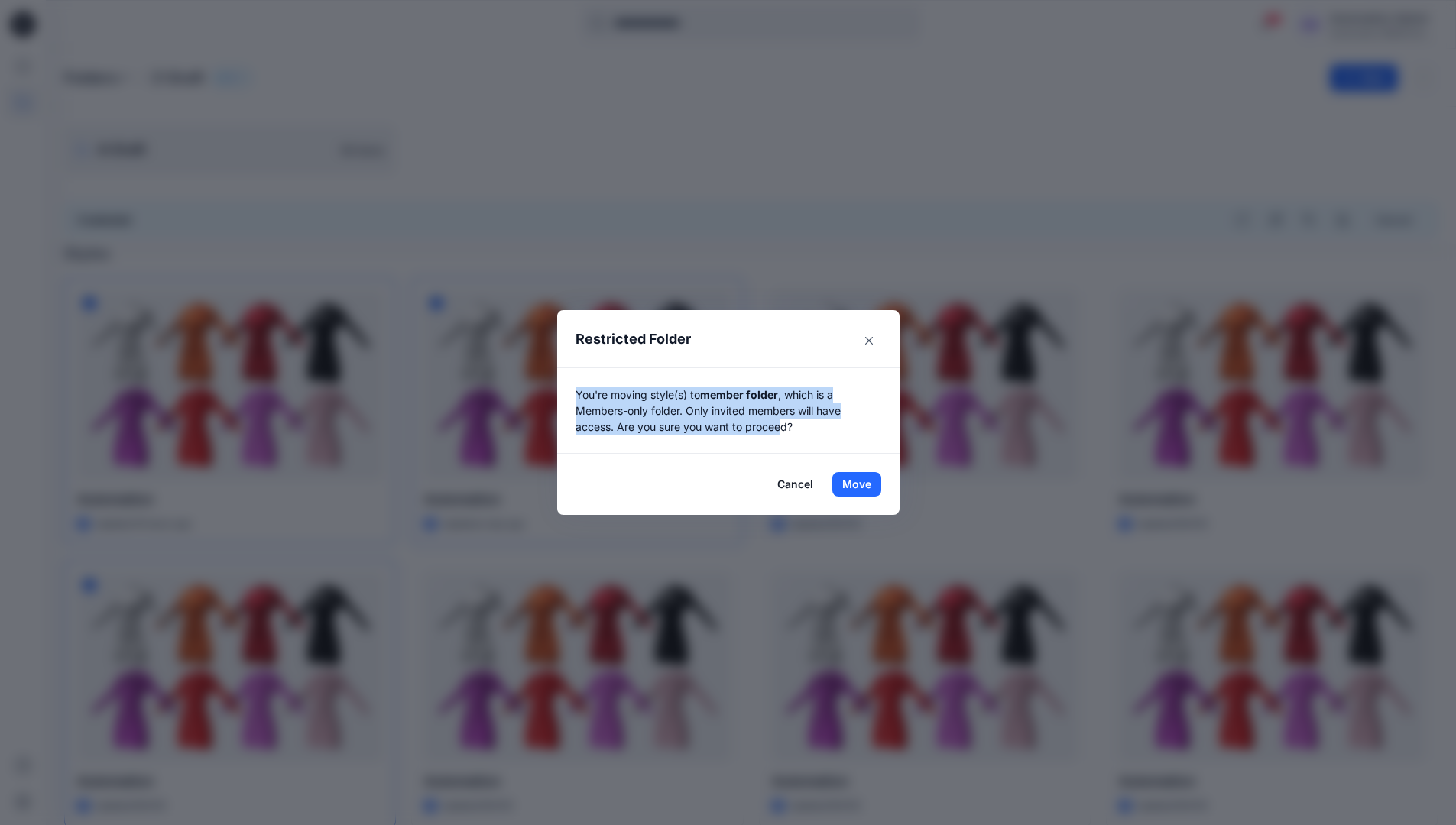
drag, startPoint x: 918, startPoint y: 585, endPoint x: 788, endPoint y: 438, distance: 196.2
click at [788, 438] on div "You're moving style(s) to member folder , which is a Members-only folder. Only …" at bounding box center [728, 410] width 342 height 86
click at [863, 485] on button "Move" at bounding box center [856, 485] width 49 height 25
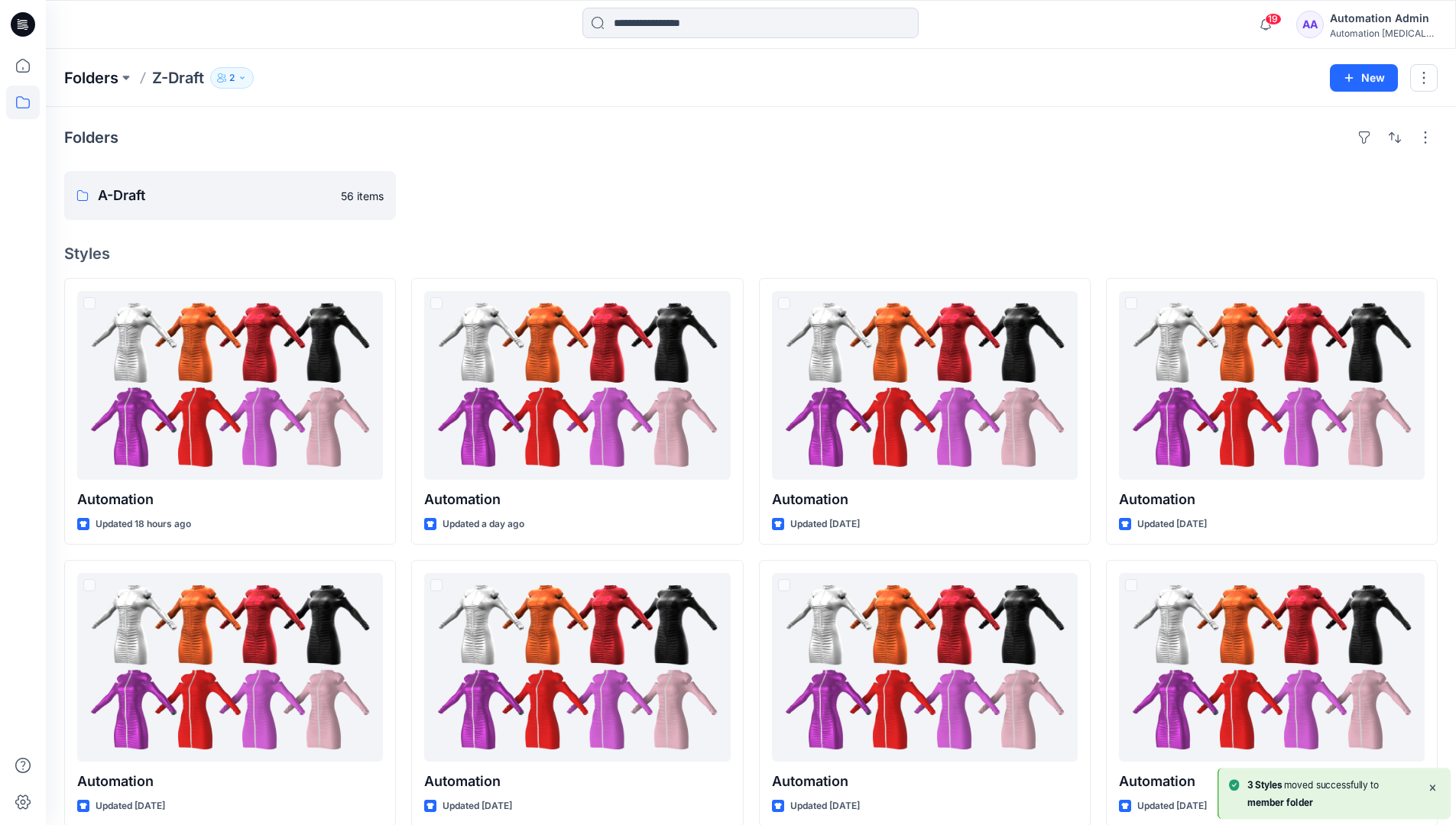
click at [84, 78] on p "Folders" at bounding box center [92, 78] width 54 height 22
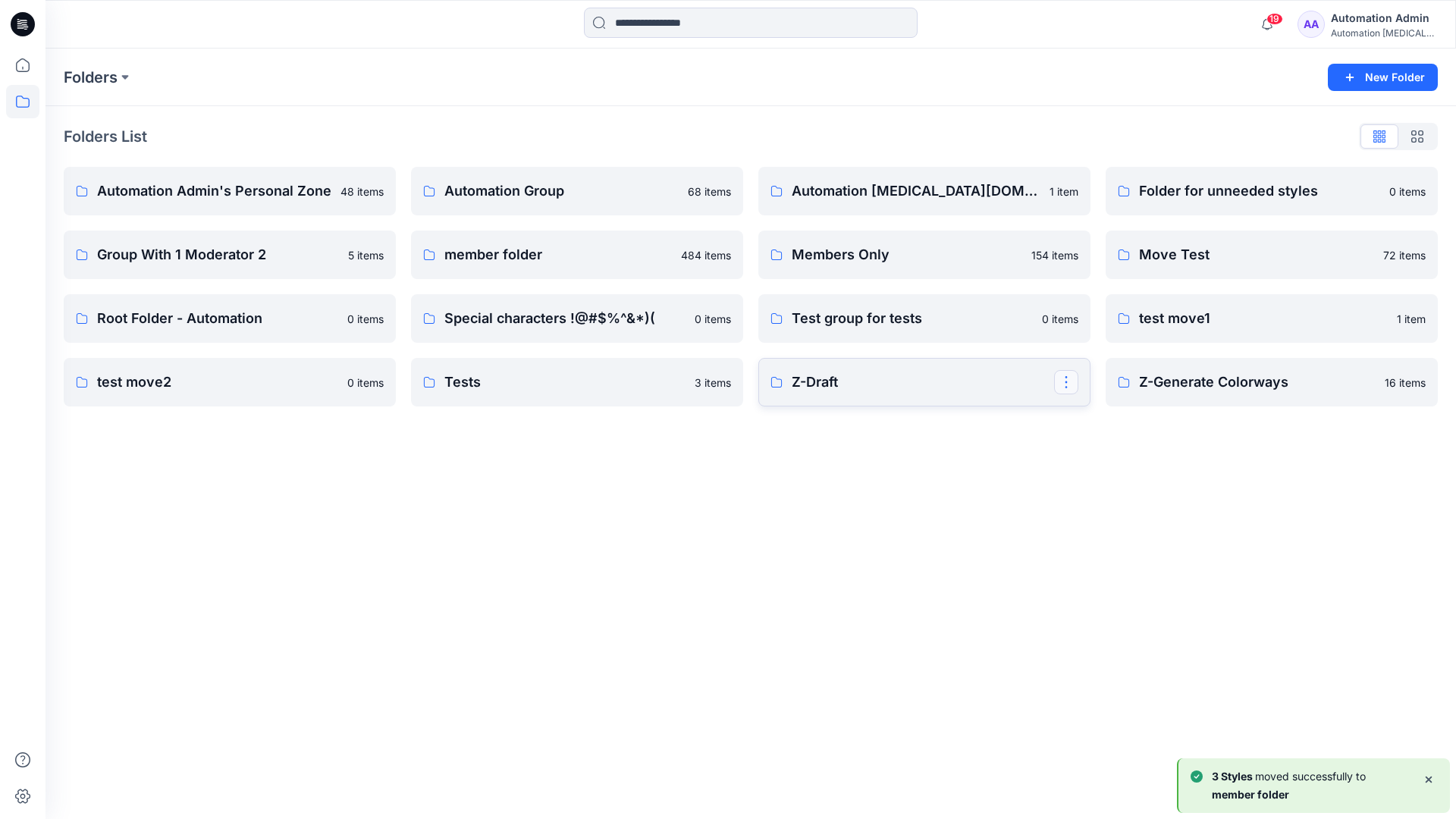
click at [1068, 376] on button "button" at bounding box center [1067, 383] width 25 height 25
click at [1119, 423] on button "Edit" at bounding box center [1139, 417] width 164 height 28
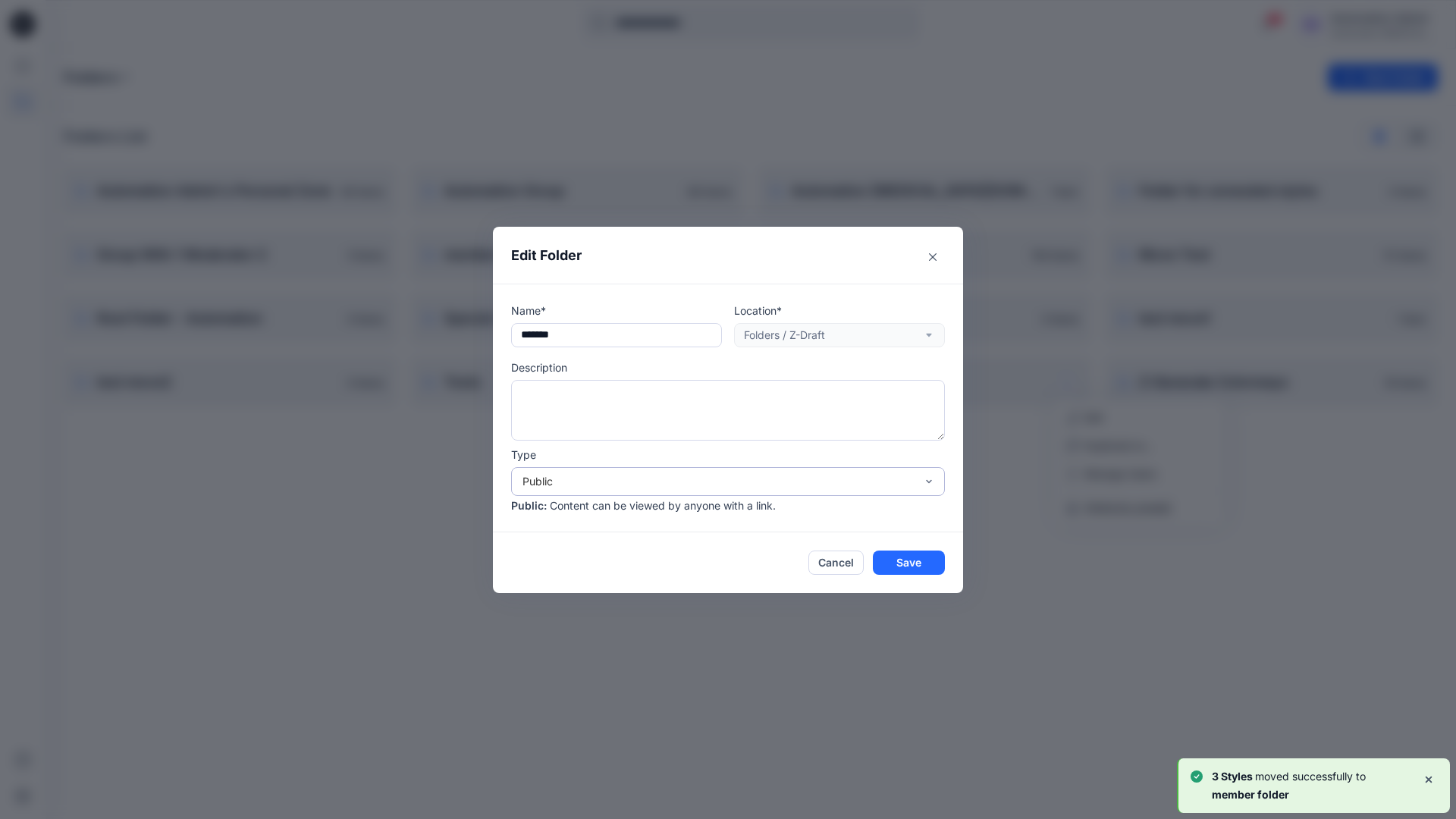
click at [567, 477] on div "Public" at bounding box center [719, 481] width 392 height 16
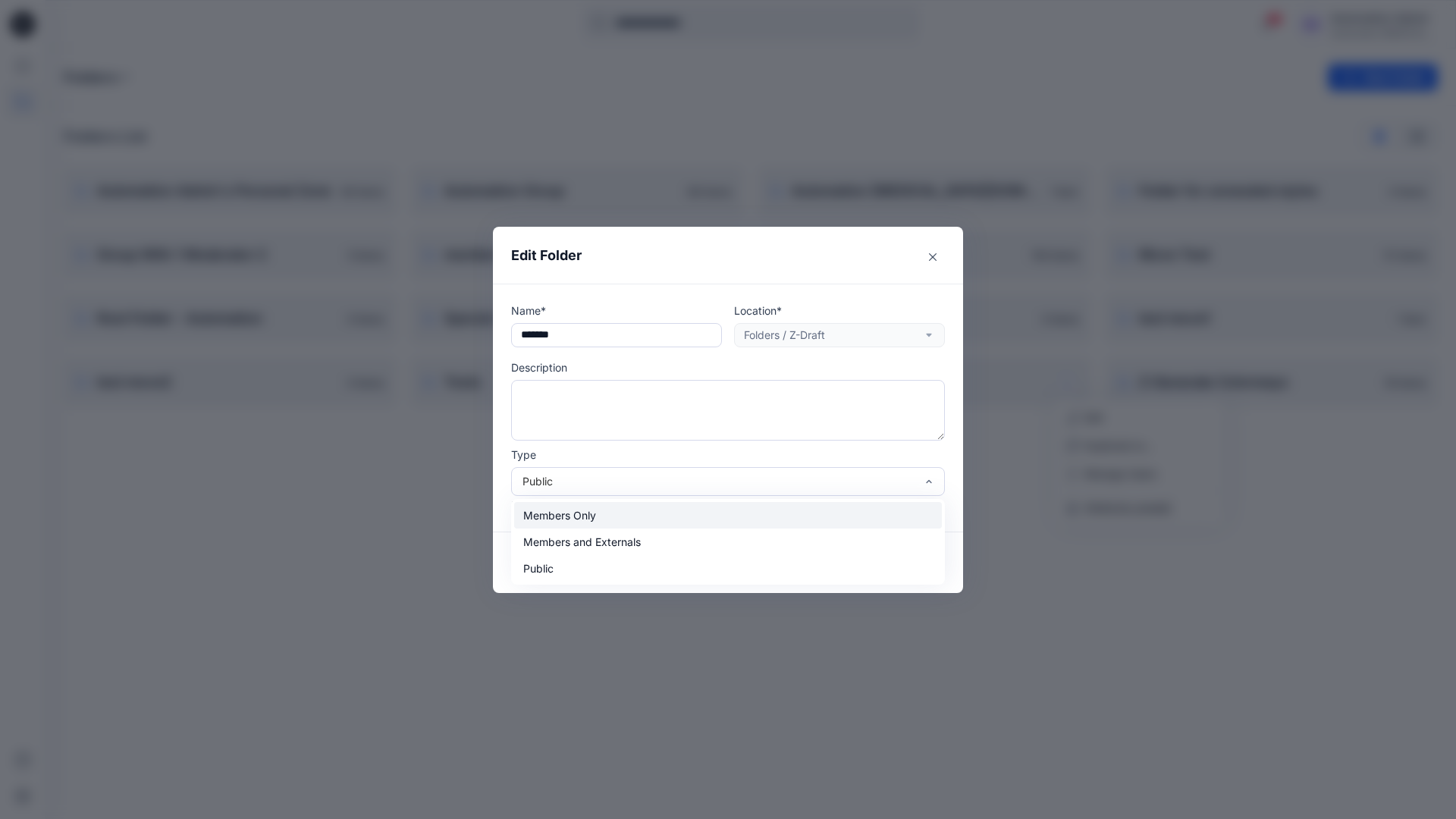
click at [566, 516] on div "Members Only" at bounding box center [728, 515] width 428 height 26
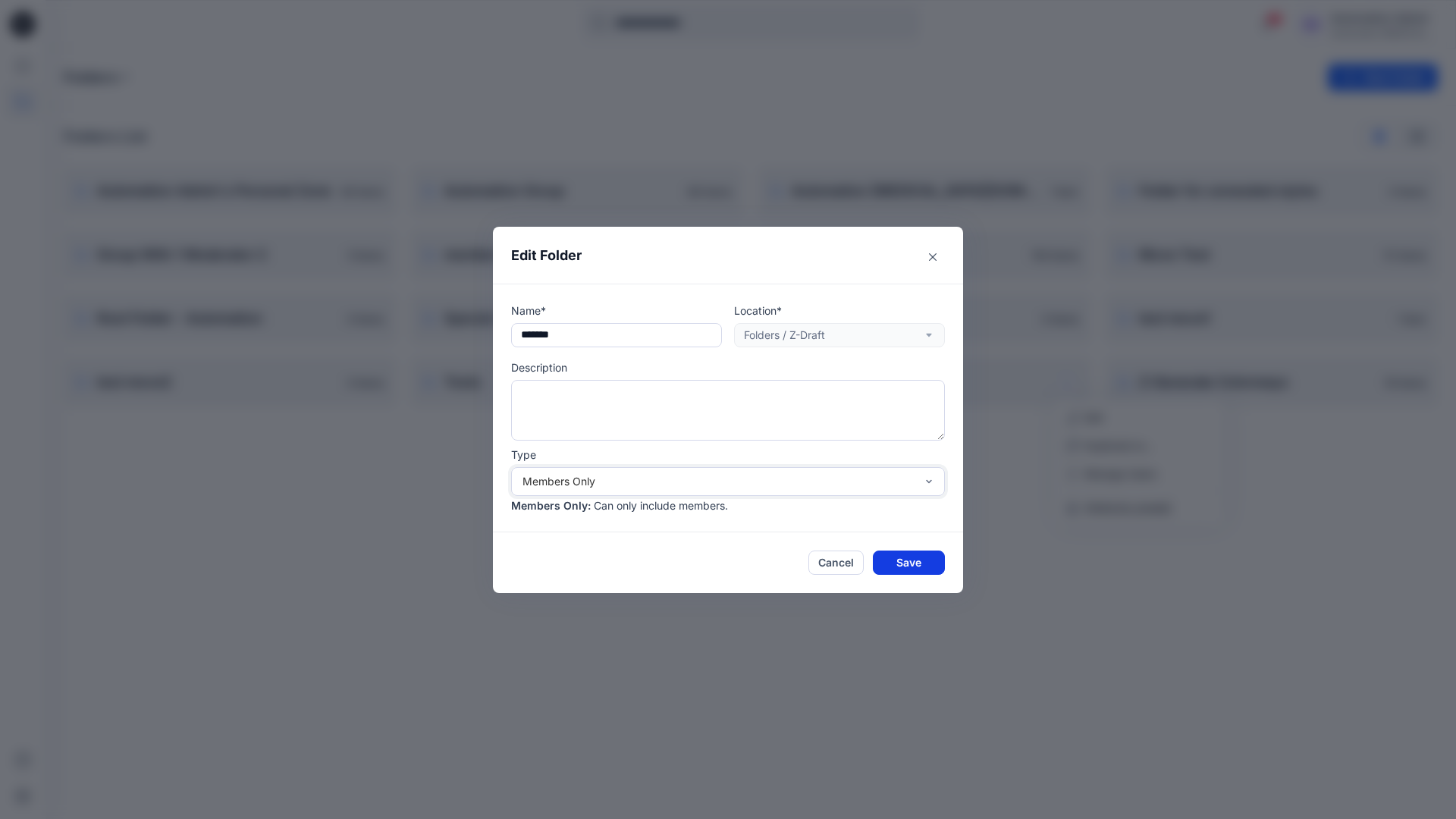
click at [901, 560] on button "Save" at bounding box center [909, 563] width 72 height 25
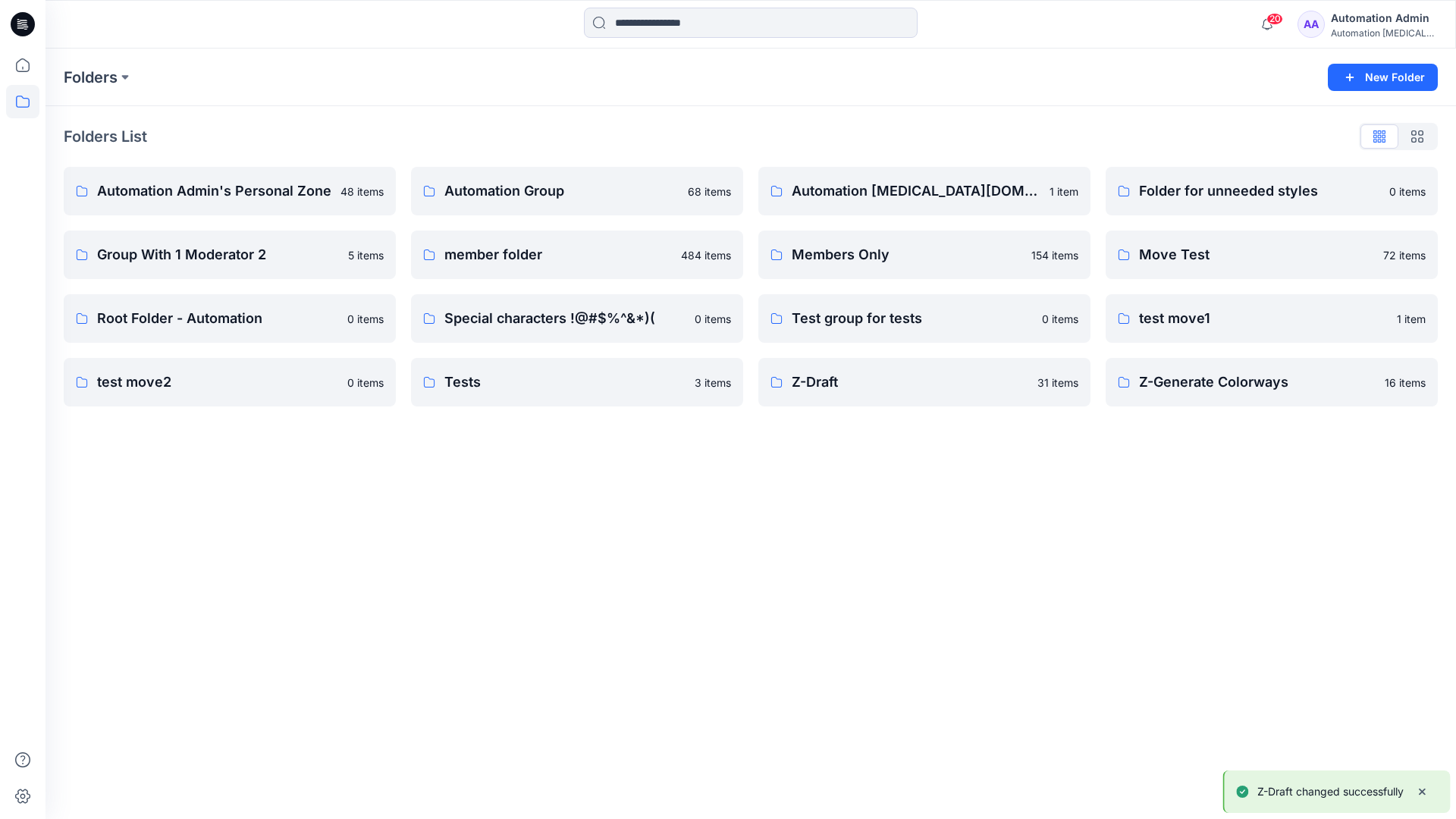
click at [1358, 25] on div "Automation Admin" at bounding box center [1384, 18] width 106 height 18
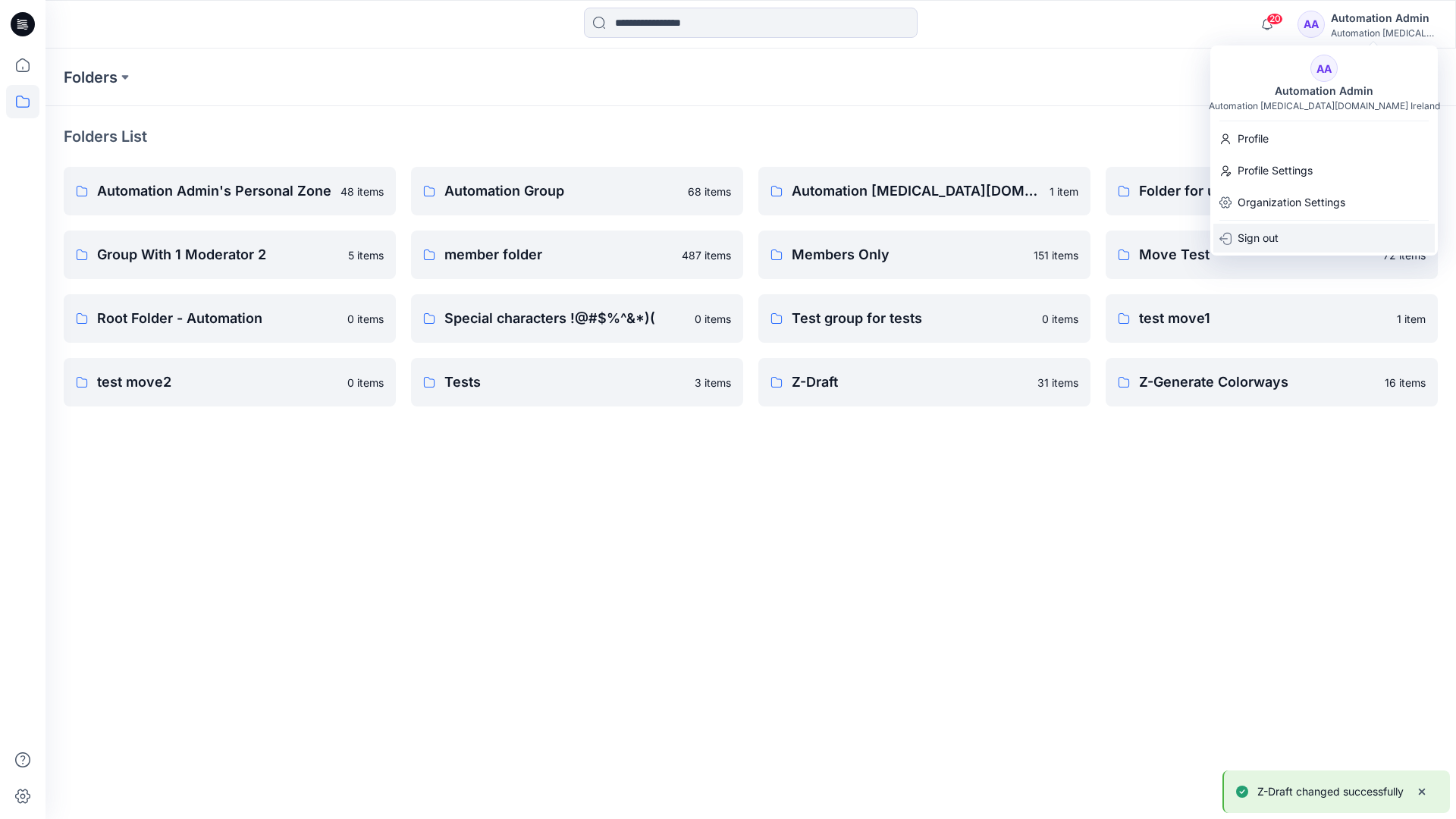
click at [1279, 235] on div "Sign out" at bounding box center [1324, 238] width 222 height 28
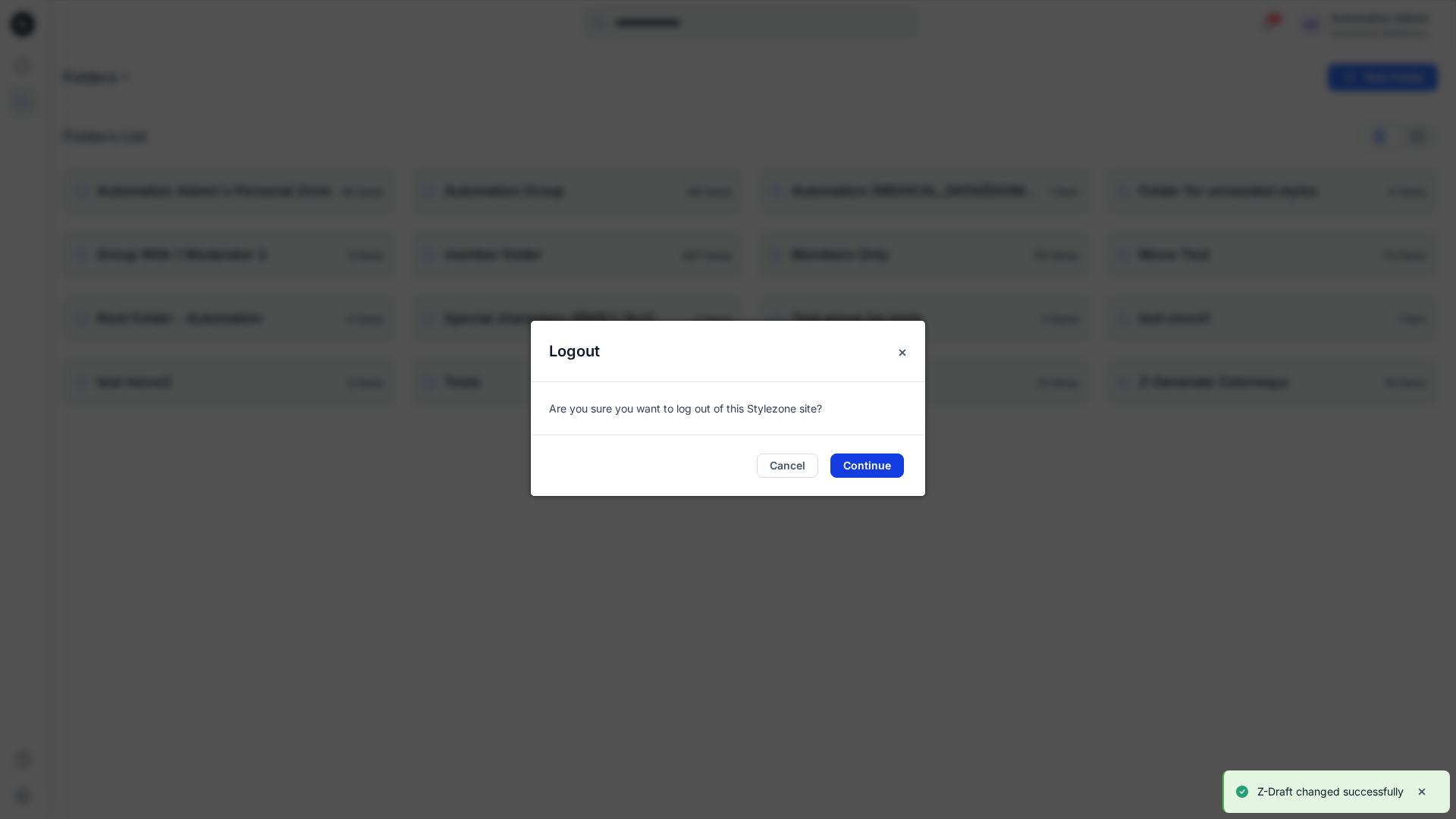
click at [895, 469] on button "Continue" at bounding box center [867, 466] width 74 height 25
